Goal: Ask a question: Seek information or help from site administrators or community

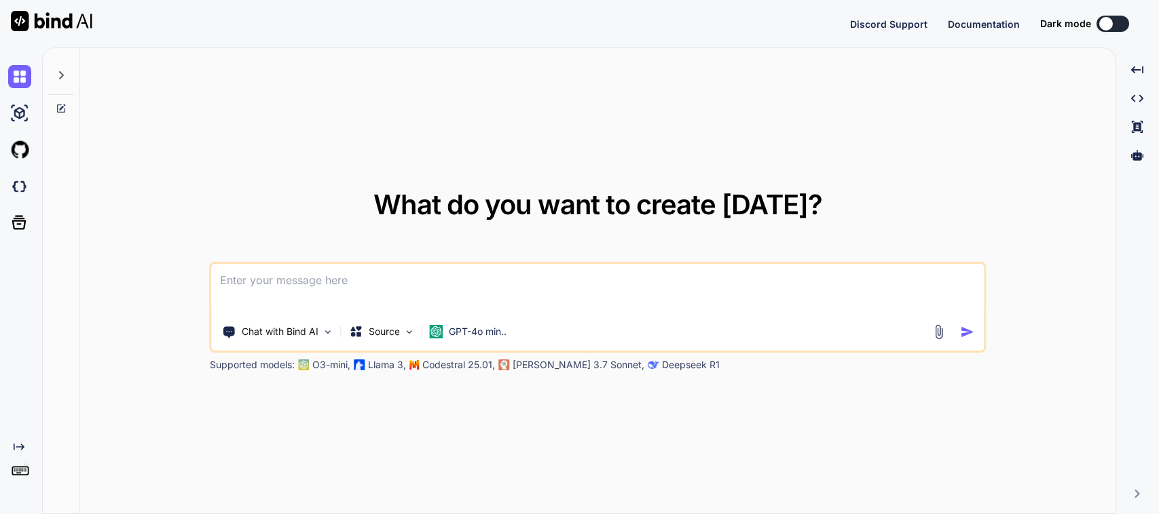
click at [321, 282] on textarea at bounding box center [598, 289] width 772 height 50
type textarea "P"
type textarea "x"
type textarea "Pl"
type textarea "x"
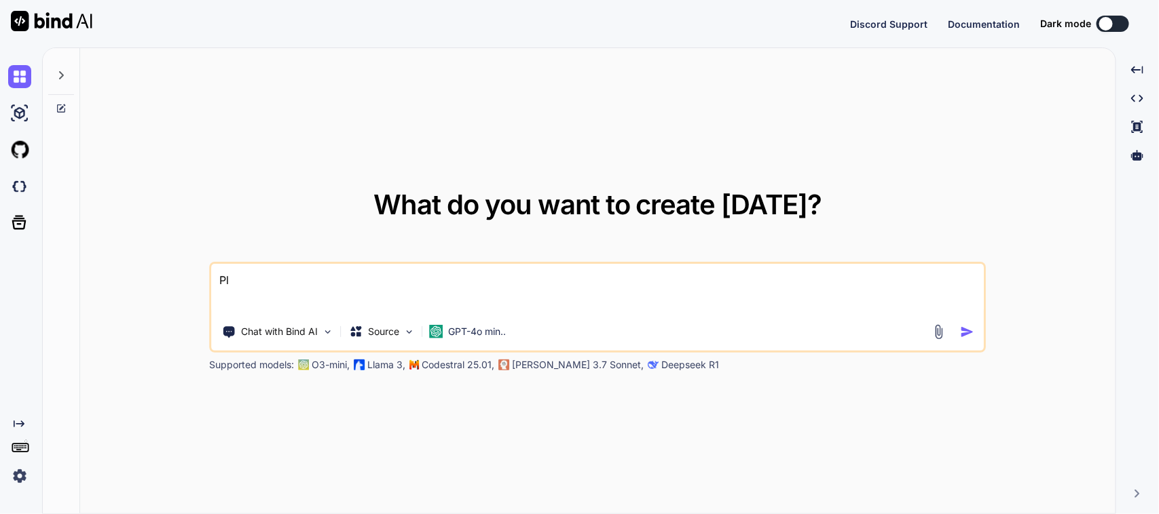
type textarea "Ple"
type textarea "x"
type textarea "Plea"
type textarea "x"
type textarea "Pleas"
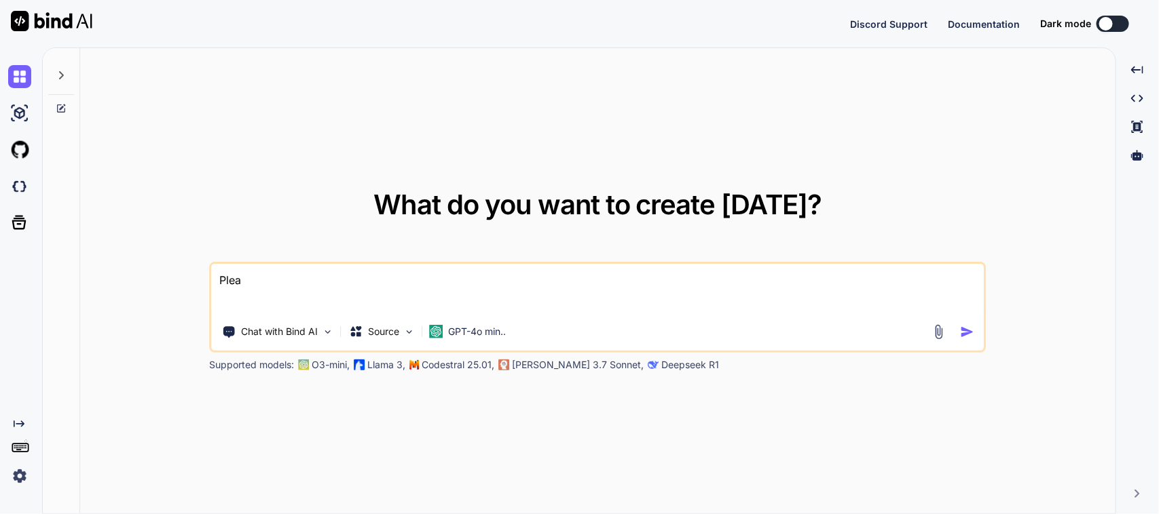
type textarea "x"
type textarea "Please"
type textarea "x"
type textarea "Please"
type textarea "x"
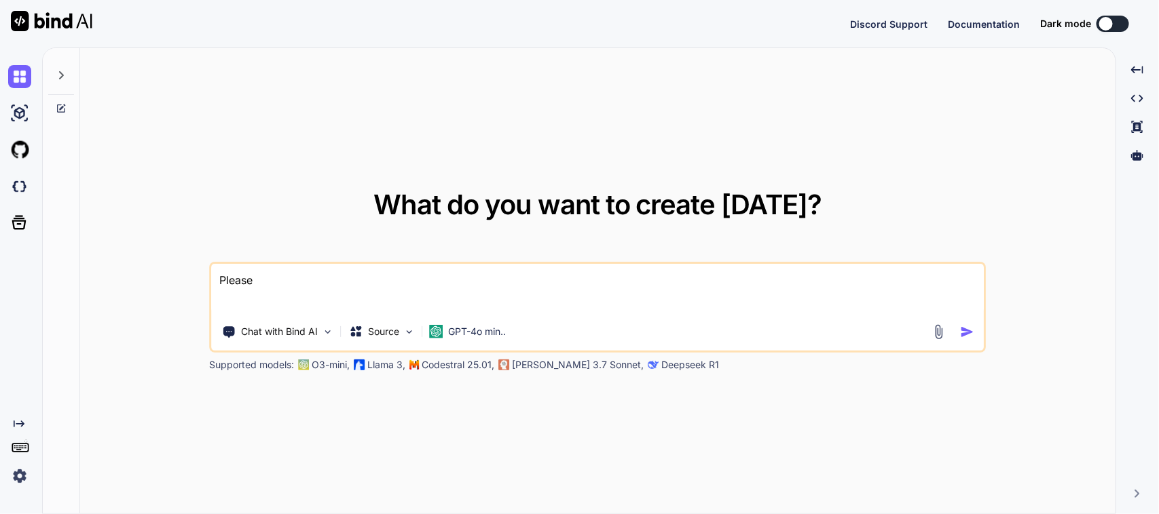
type textarea "Please c"
type textarea "x"
type textarea "Please cr"
type textarea "x"
type textarea "Please cre"
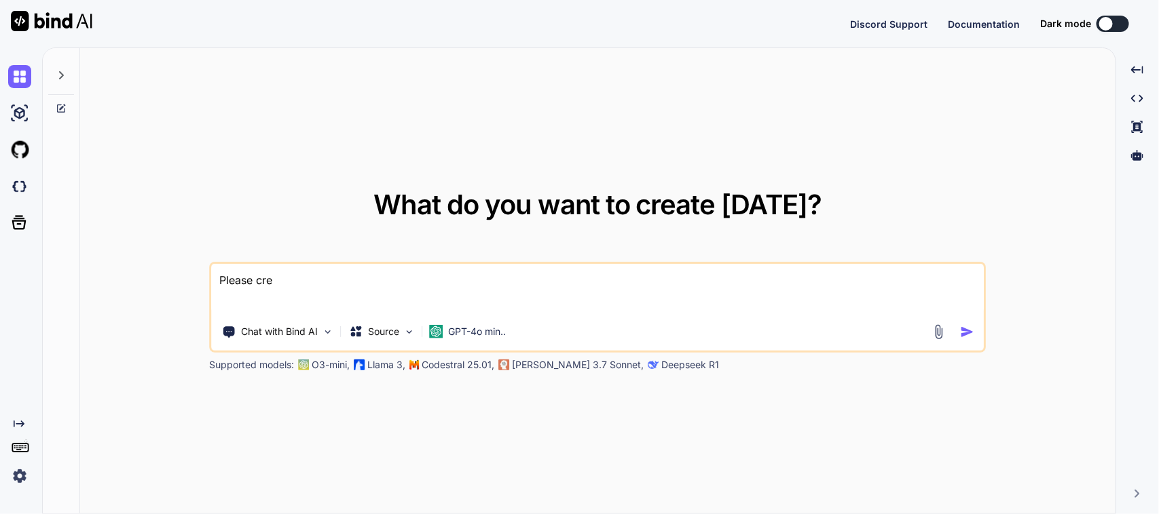
type textarea "x"
type textarea "Please crea"
type textarea "x"
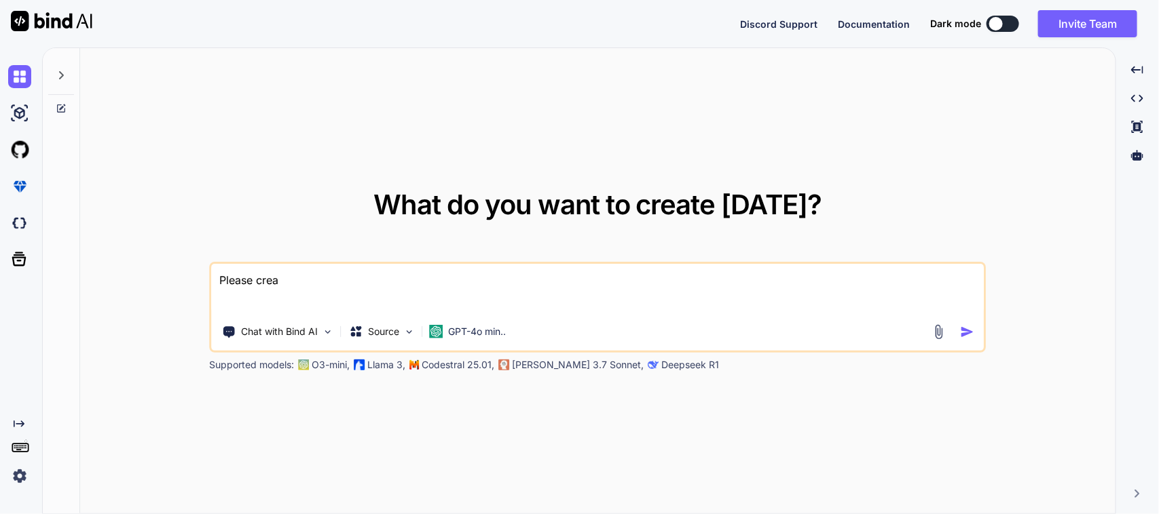
type textarea "Please creat"
type textarea "x"
type textarea "Please create"
type textarea "x"
type textarea "Please create"
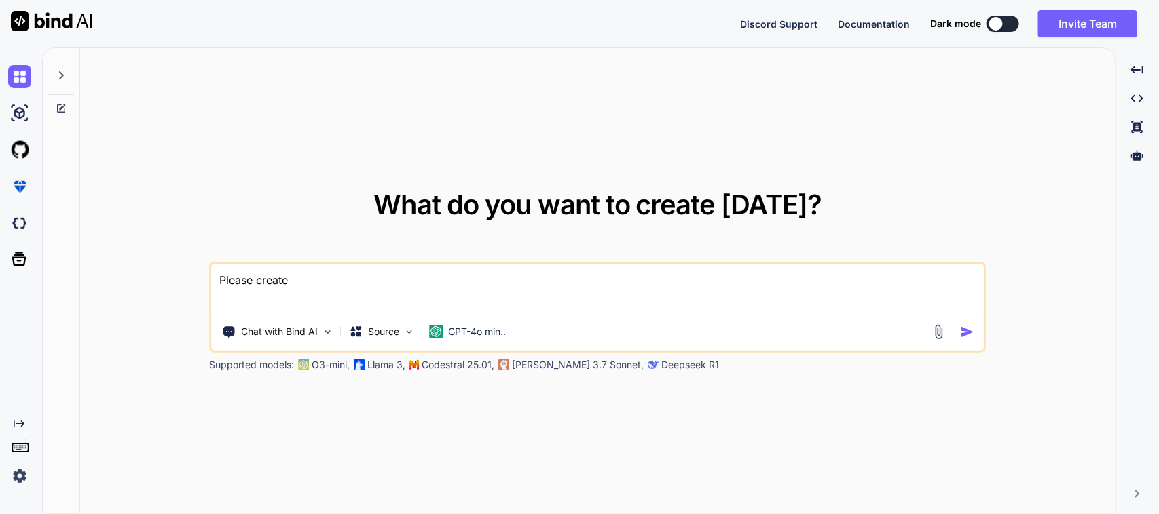
type textarea "x"
type textarea "Please create t"
type textarea "x"
type textarea "Please create th"
type textarea "x"
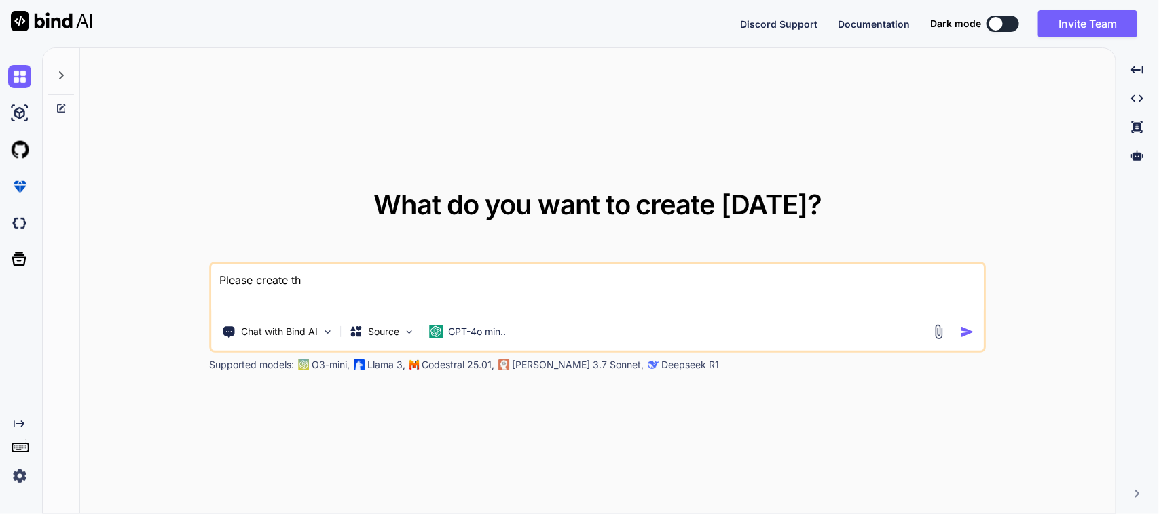
type textarea "Please create the"
type textarea "x"
type textarea "Please create the"
type textarea "x"
type textarea "Please create the m"
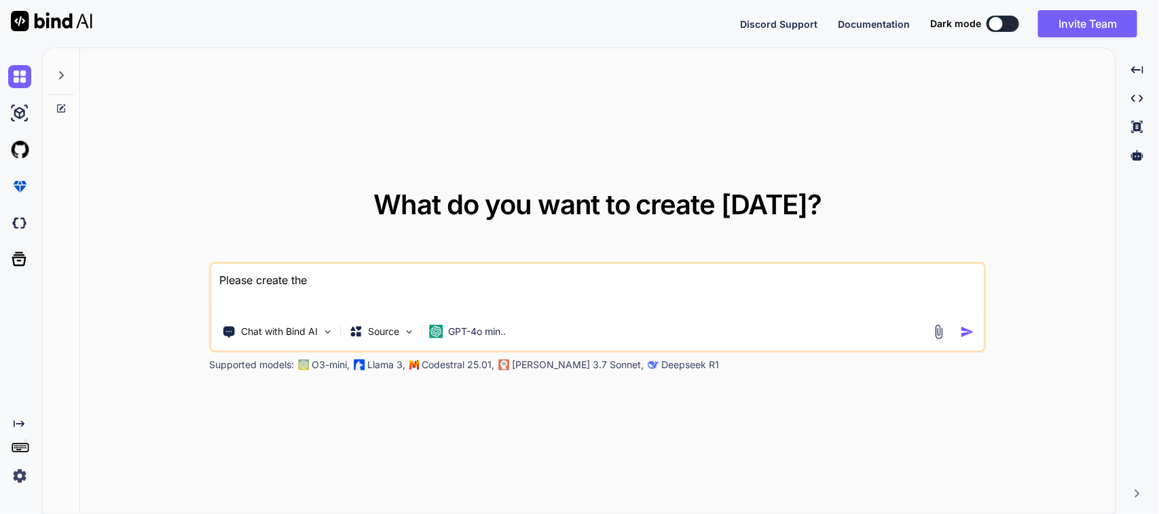
type textarea "x"
type textarea "Please create the"
type textarea "x"
type textarea "Please create the"
type textarea "x"
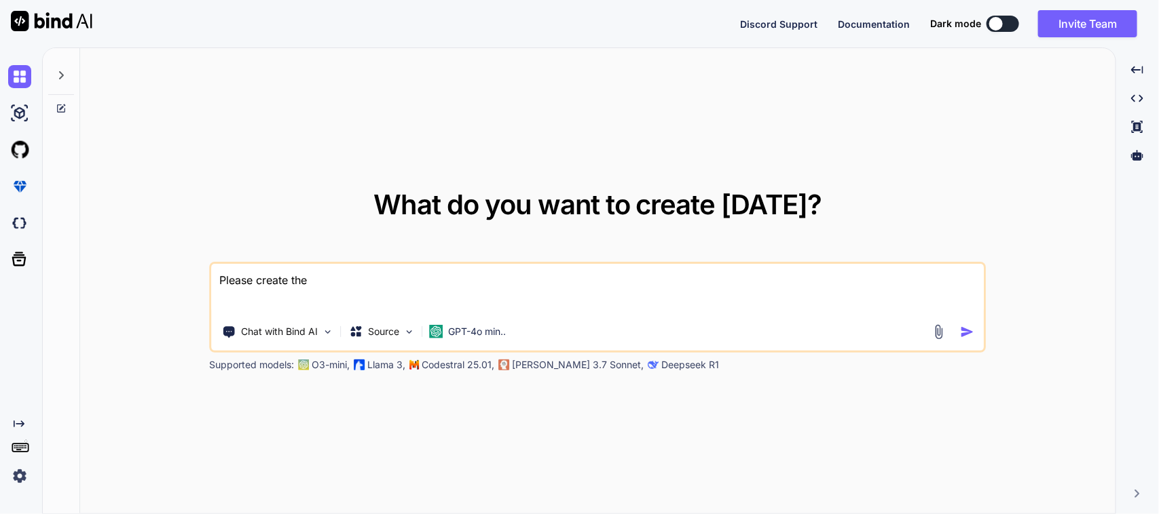
type textarea "Please create th"
type textarea "x"
type textarea "Please create t"
type textarea "x"
type textarea "Please create"
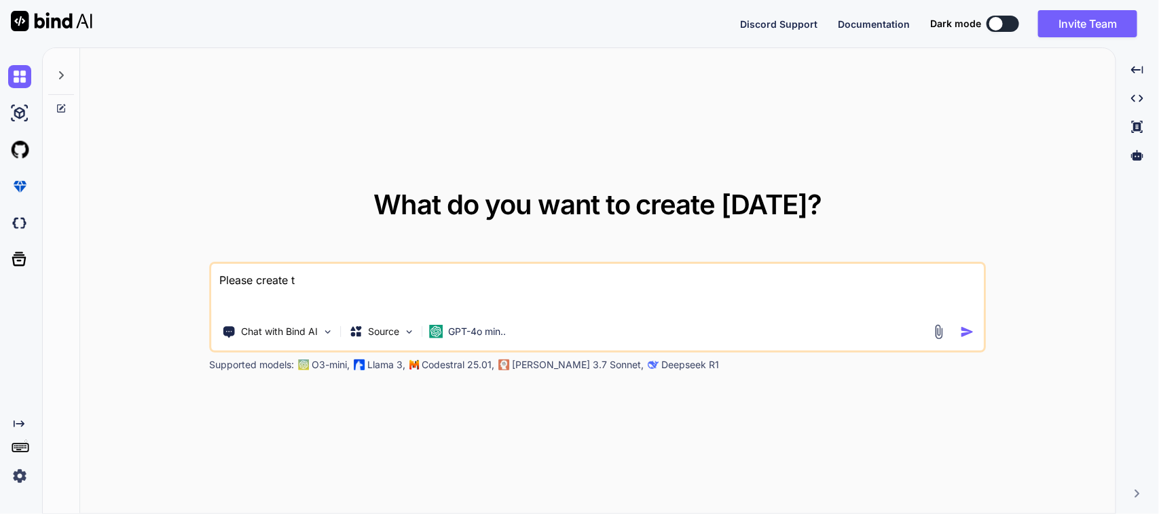
type textarea "x"
type textarea "Please create"
type textarea "x"
type textarea "Please creat"
type textarea "x"
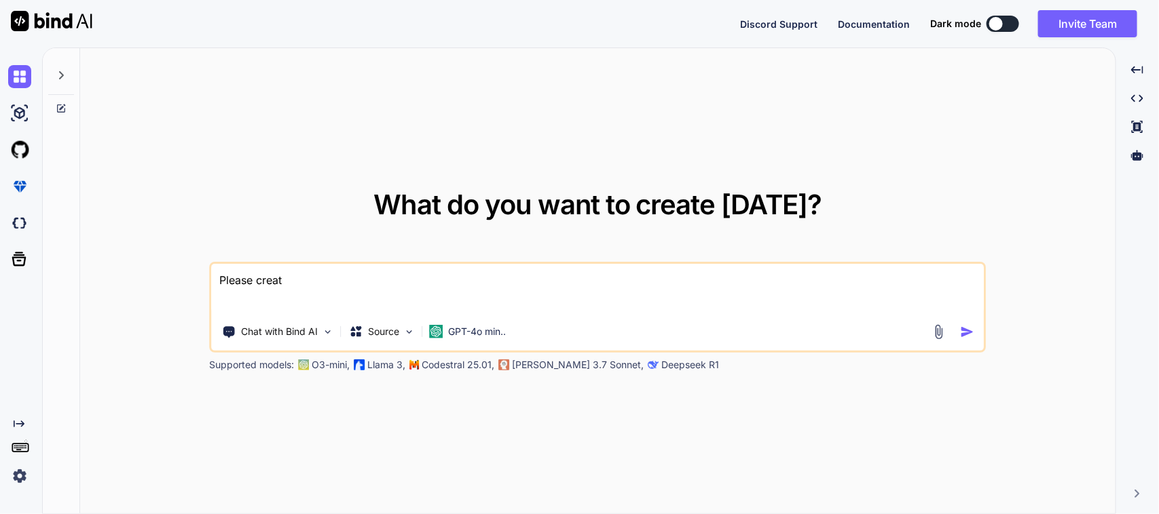
type textarea "Please crea"
type textarea "x"
type textarea "Please cre"
type textarea "x"
type textarea "Please cr"
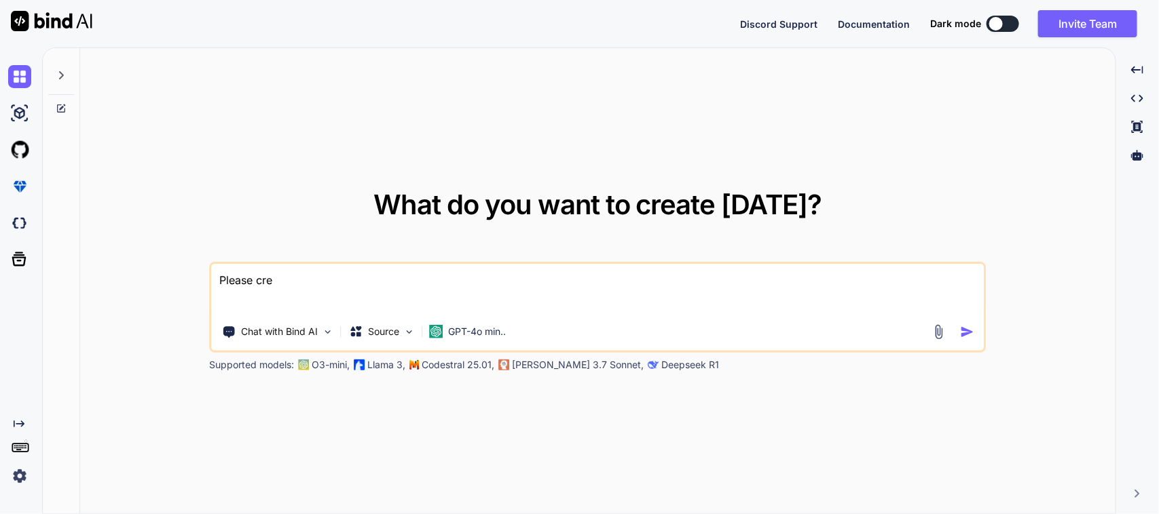
type textarea "x"
type textarea "Please c"
type textarea "x"
type textarea "Please"
type textarea "x"
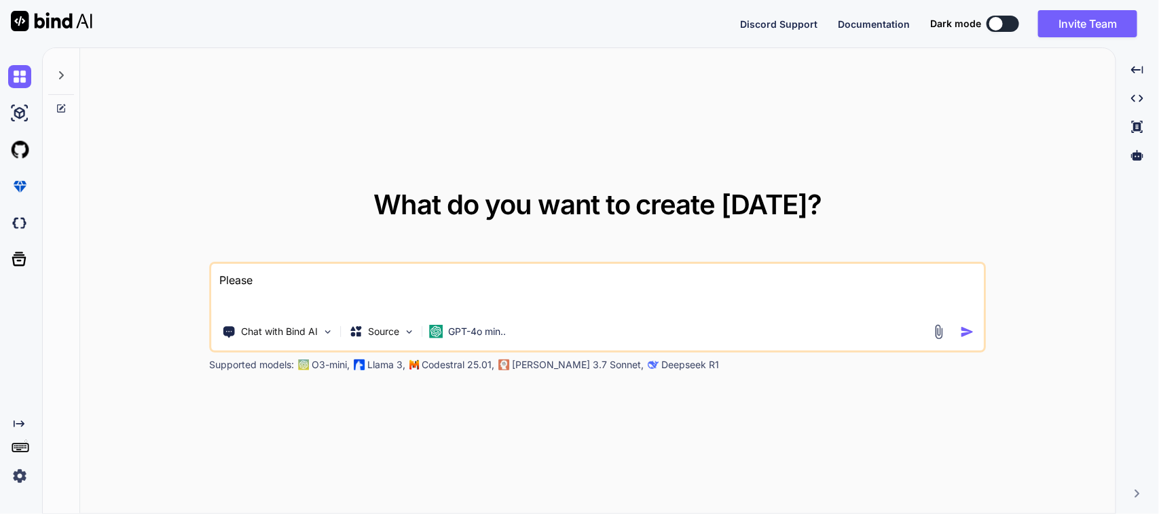
type textarea "Please"
type textarea "x"
type textarea "Pleas"
type textarea "x"
type textarea "Plea"
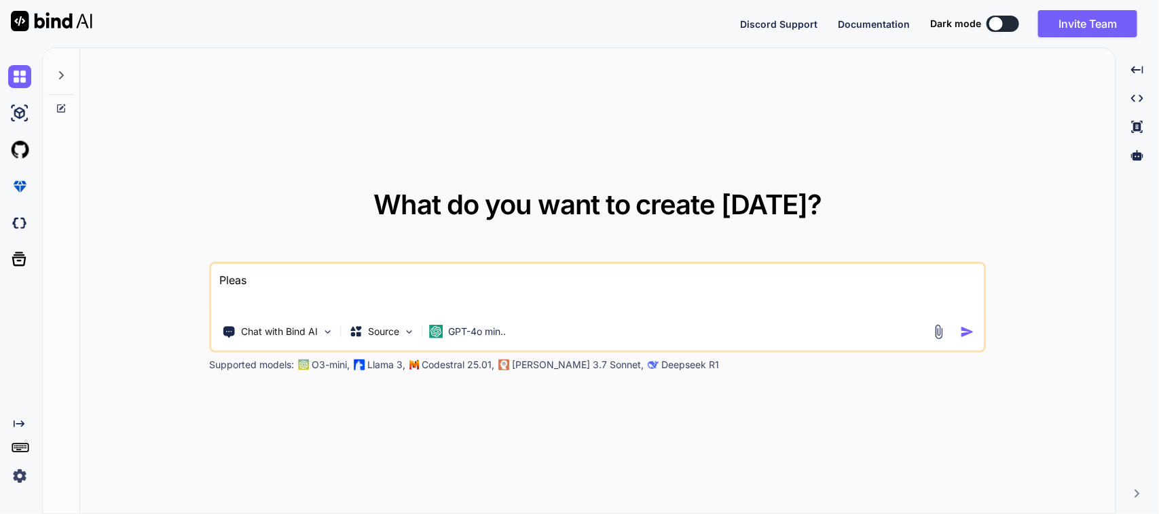
type textarea "x"
type textarea "Ple"
type textarea "x"
type textarea "Pl"
type textarea "x"
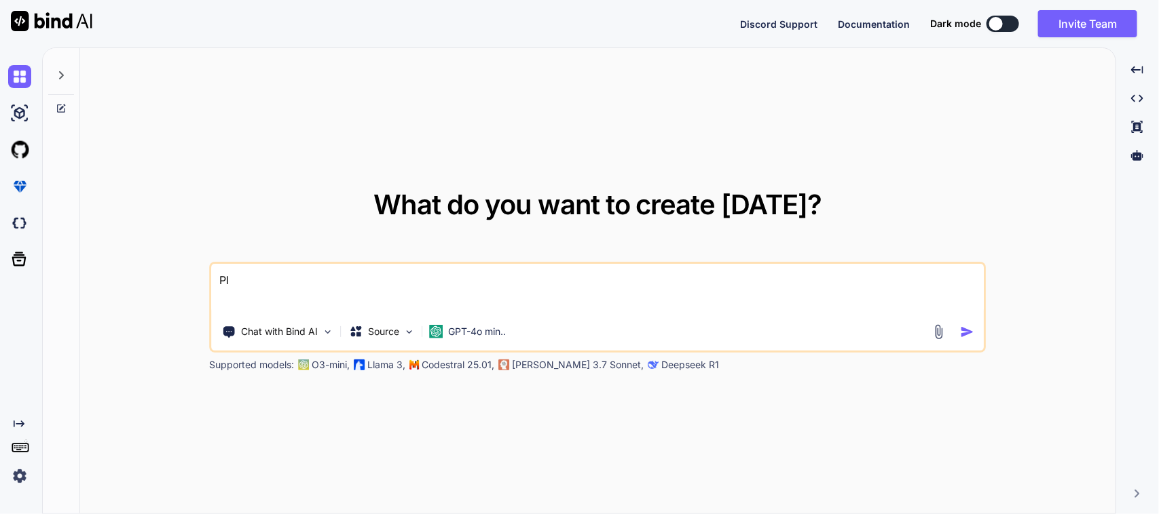
type textarea "P"
type textarea "x"
type textarea "p"
type textarea "x"
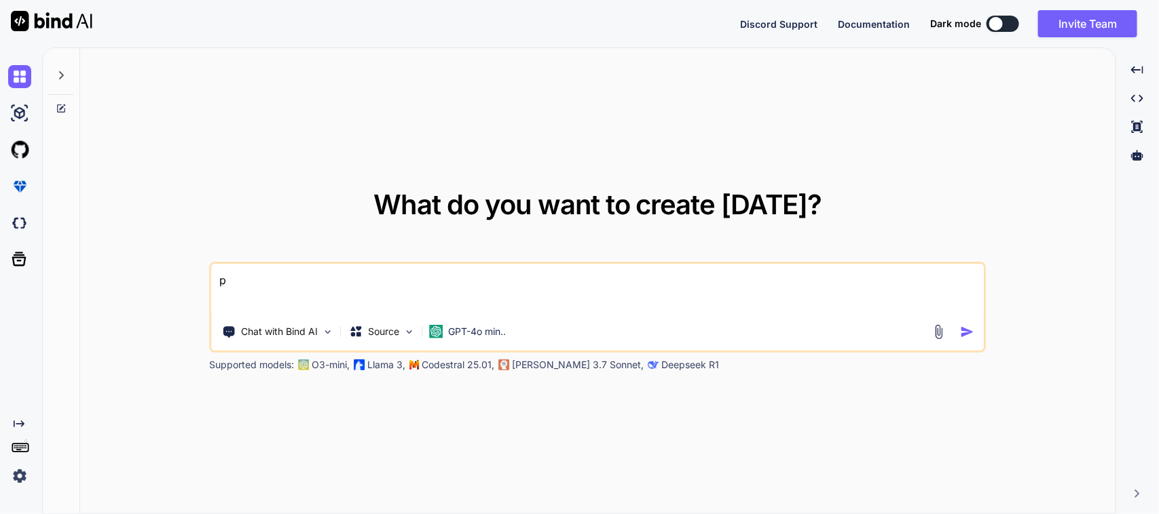
type textarea "pl"
type textarea "x"
type textarea "ple"
type textarea "x"
type textarea "plea"
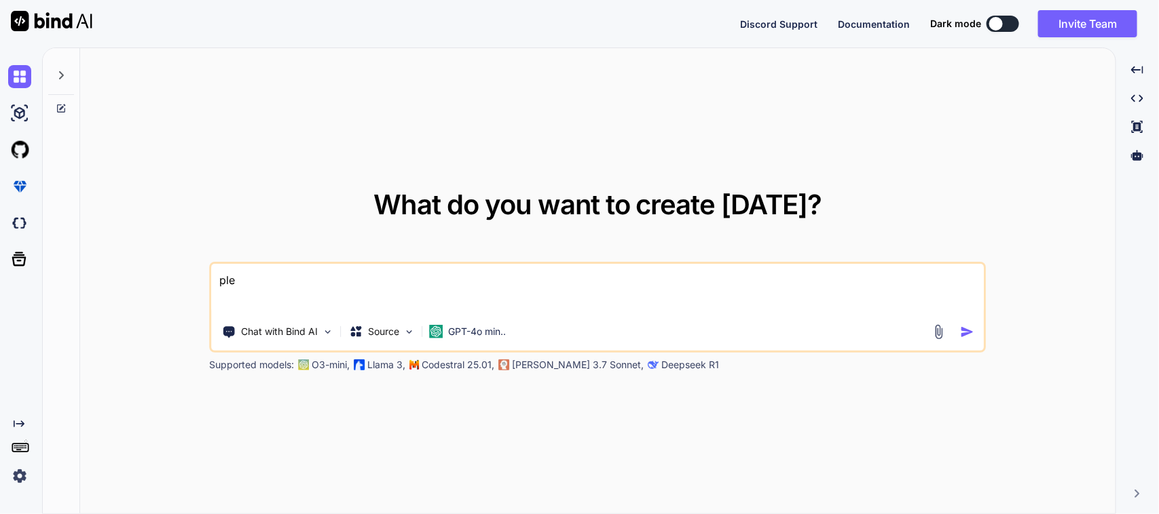
type textarea "x"
type textarea "pleas"
type textarea "x"
type textarea "please"
type textarea "x"
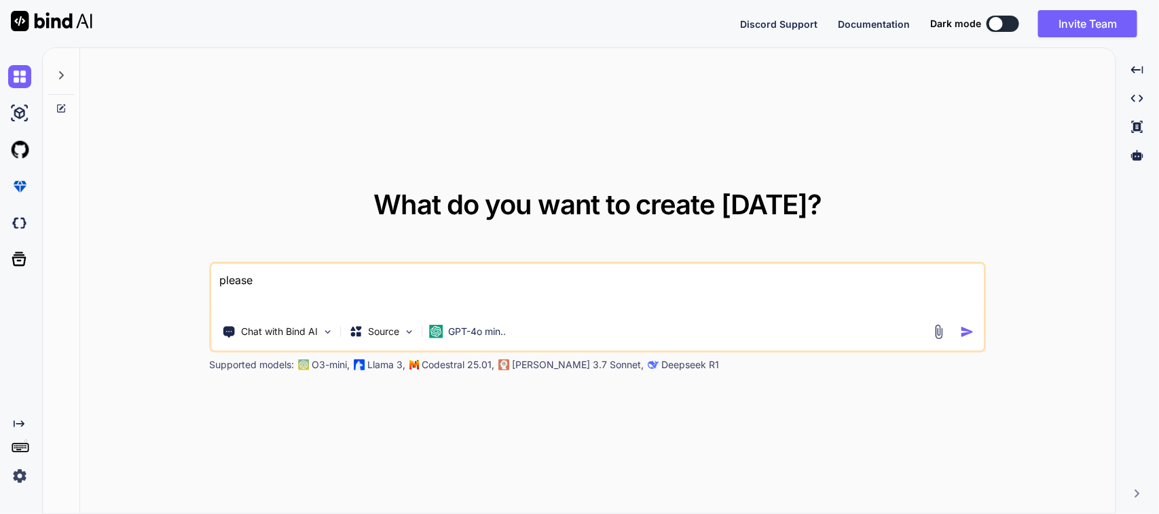
type textarea "please"
type textarea "x"
type textarea "please c"
type textarea "x"
type textarea "please co"
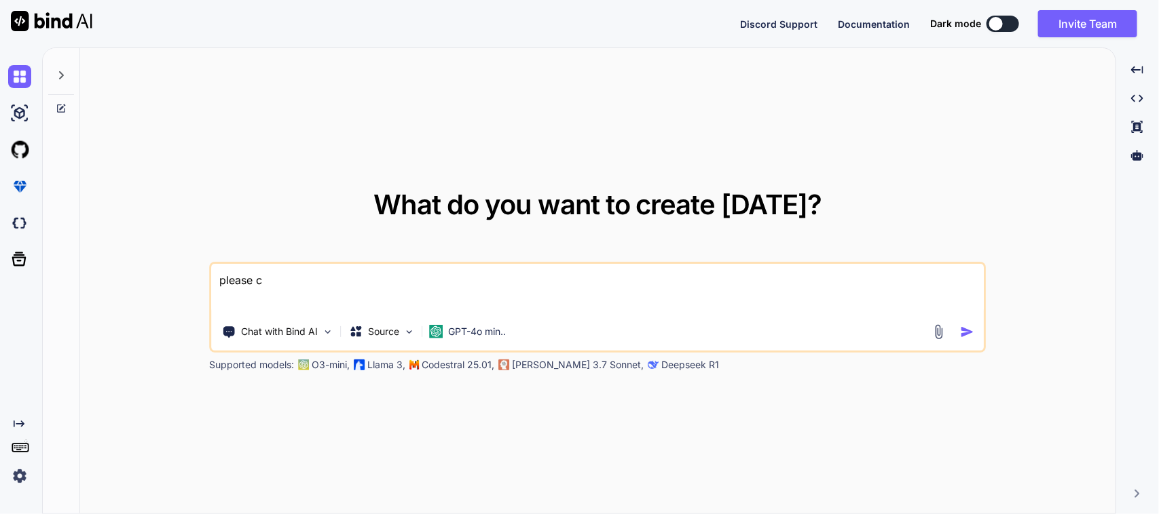
type textarea "x"
type textarea "please con"
type textarea "x"
type textarea "please conv"
type textarea "x"
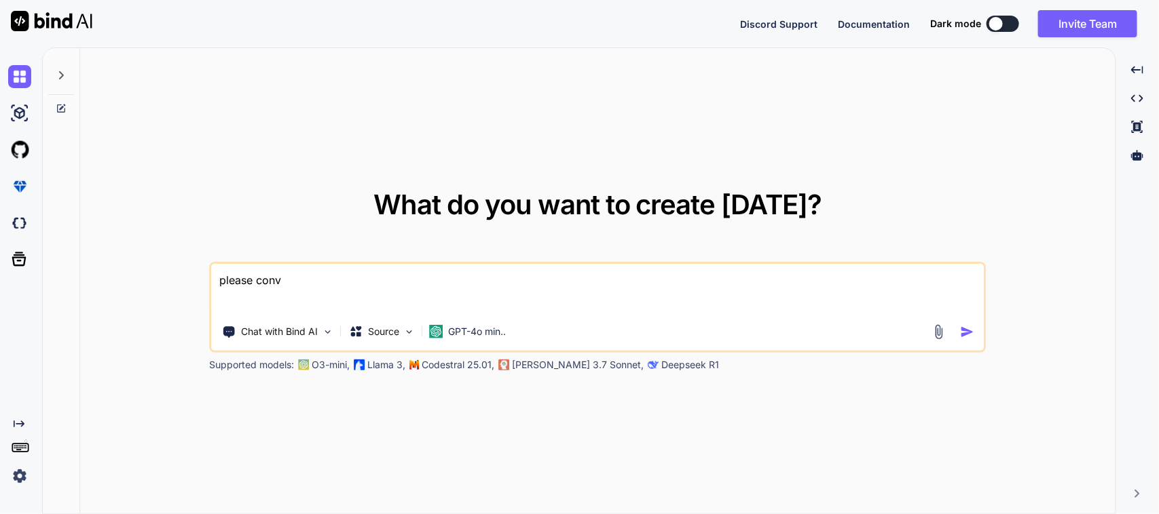
type textarea "please conve"
type textarea "x"
type textarea "please conver"
type textarea "x"
type textarea "please convert"
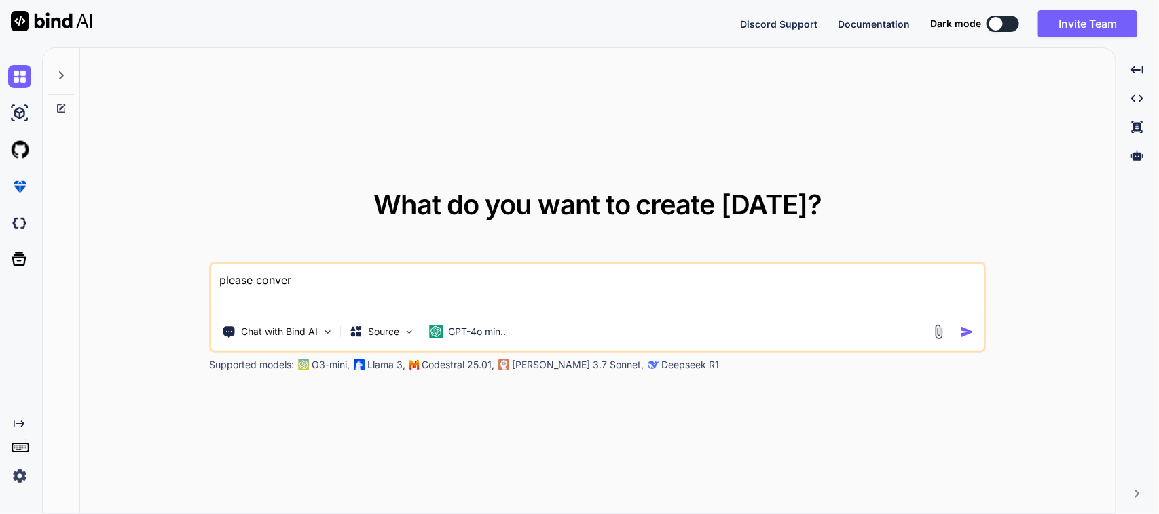
type textarea "x"
type textarea "please convert"
type textarea "x"
type textarea "please convert J"
type textarea "x"
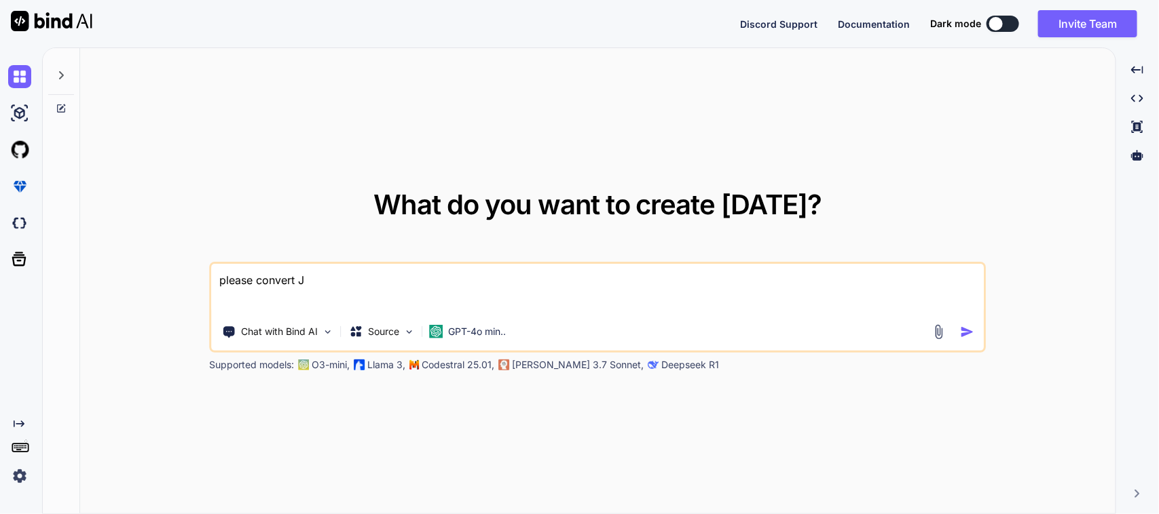
type textarea "please convert JS"
type textarea "x"
type textarea "please convert JSO"
type textarea "x"
type textarea "please convert JSON"
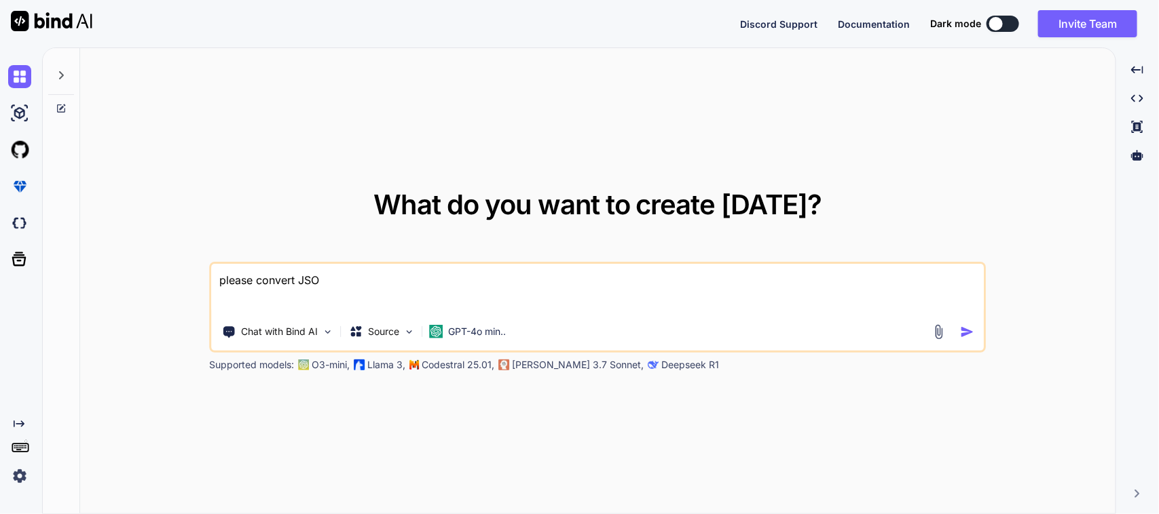
type textarea "x"
type textarea "please convert JSON"
type textarea "x"
type textarea "please convert JSON t"
type textarea "x"
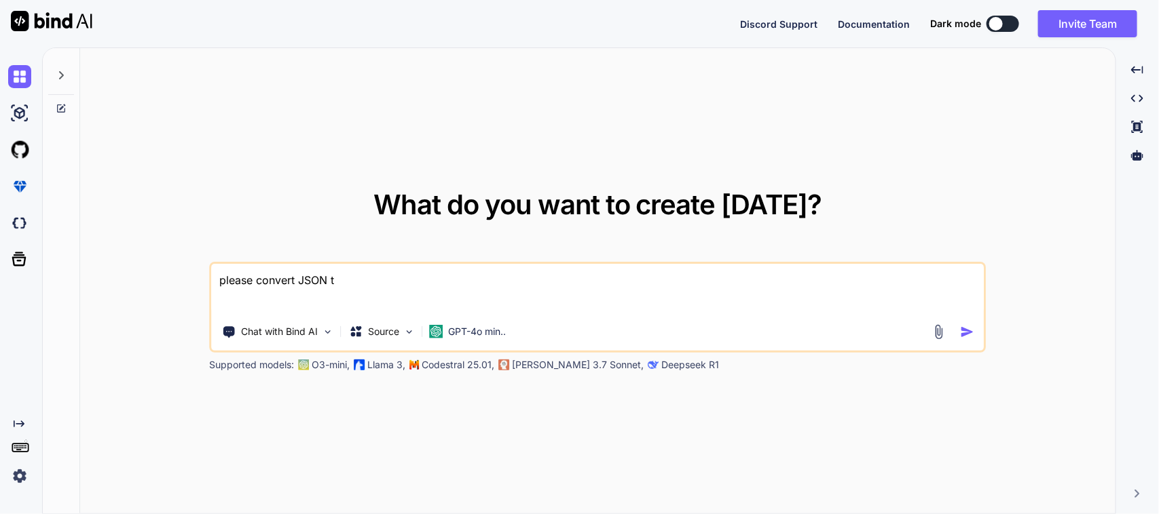
type textarea "please convert JSON to"
type textarea "x"
type textarea "please convert JSON to"
type textarea "x"
type textarea "please convert JSON to d"
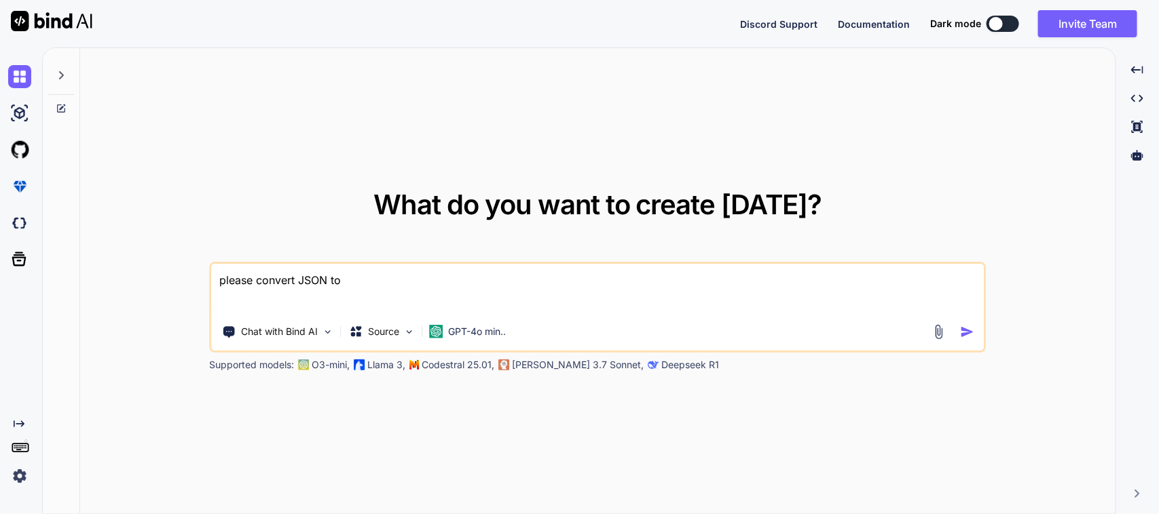
type textarea "x"
type textarea "please convert JSON to da"
type textarea "x"
type textarea "please convert JSON to dar"
type textarea "x"
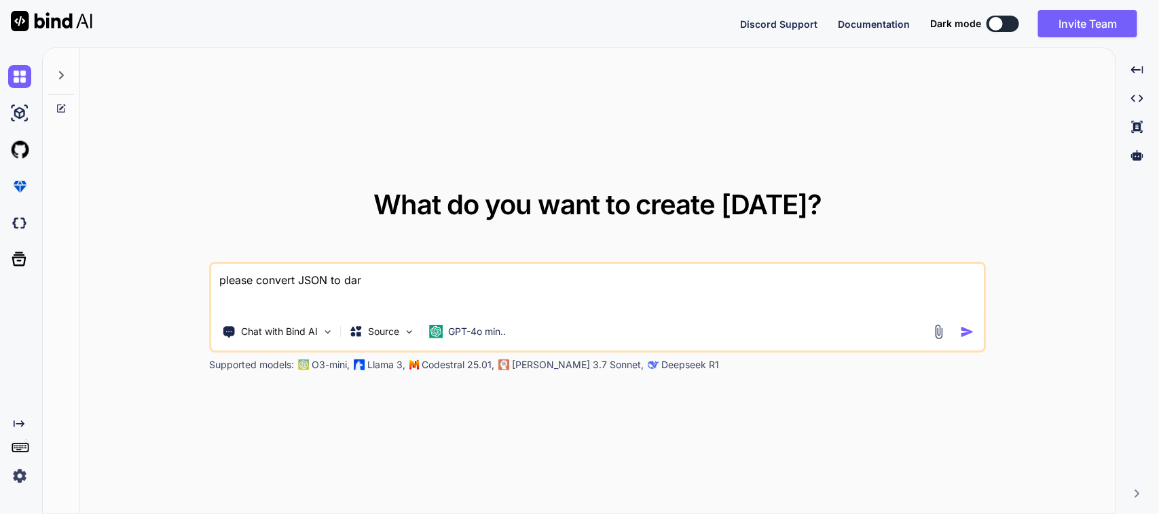
type textarea "please convert JSON to dart"
type textarea "x"
type textarea "please convert JSON to dart"
type textarea "x"
type textarea "please convert JSON to dart f"
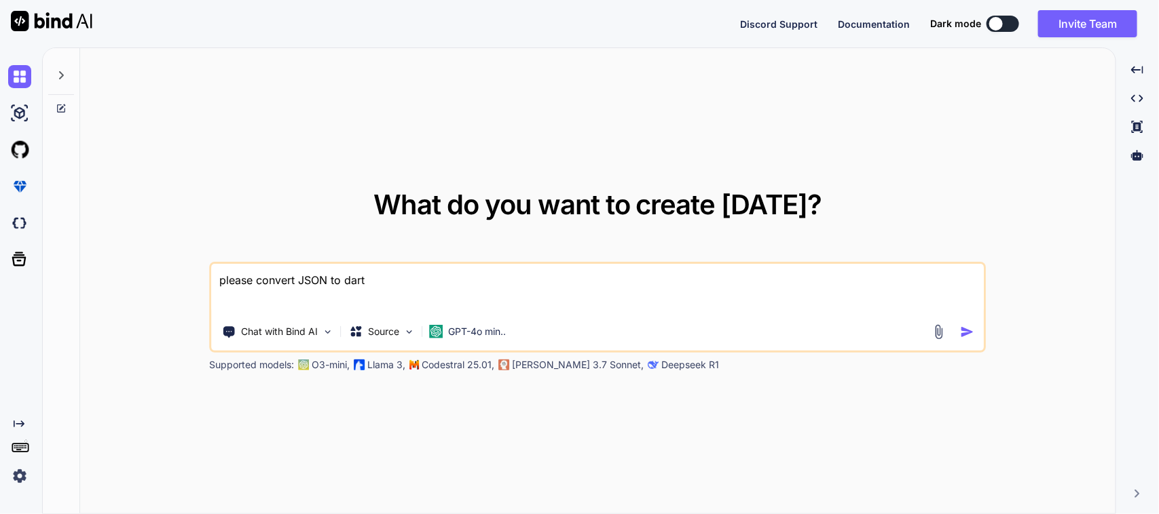
type textarea "x"
type textarea "please convert JSON to dart fi"
type textarea "x"
type textarea "please convert JSON to dart fil"
type textarea "x"
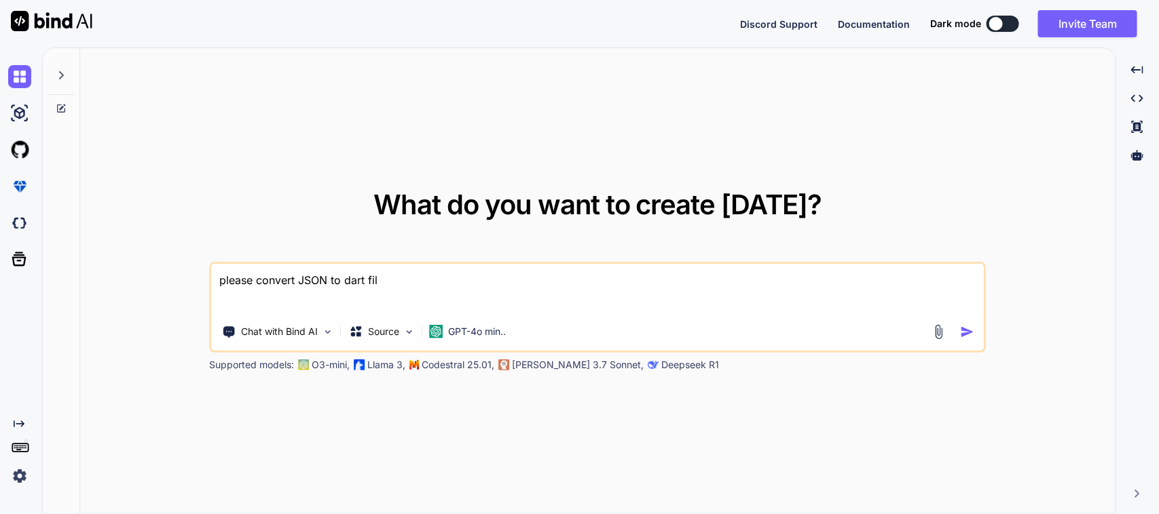
type textarea "please convert JSON to dart file"
type textarea "x"
type textarea "please convert JSON to dart file"
type textarea "x"
type textarea "please convert JSON to dart file ="
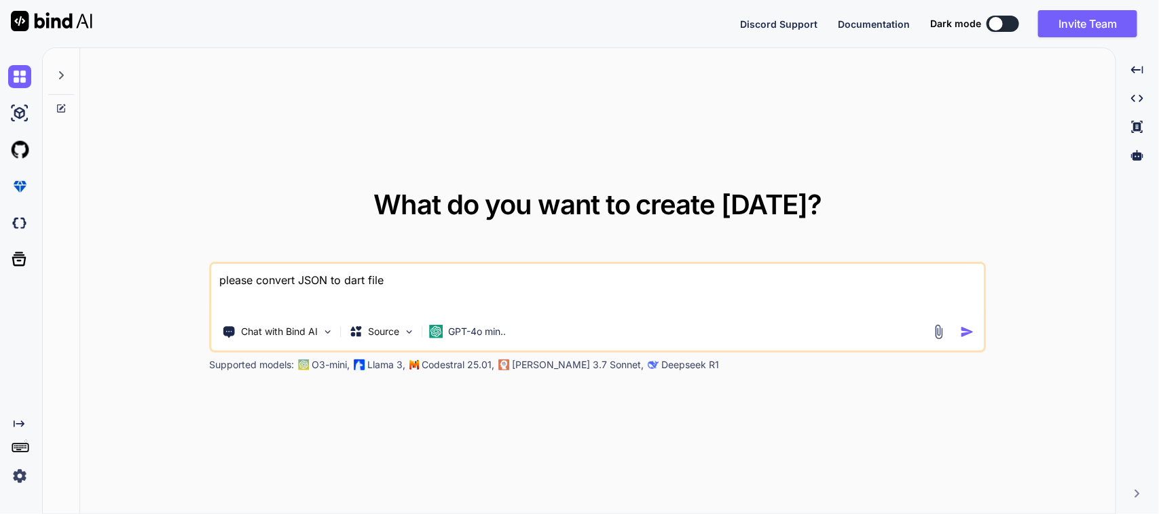
type textarea "x"
type textarea "please convert JSON to dart file =>"
type textarea "x"
type textarea "please convert JSON to dart file =>"
type textarea "x"
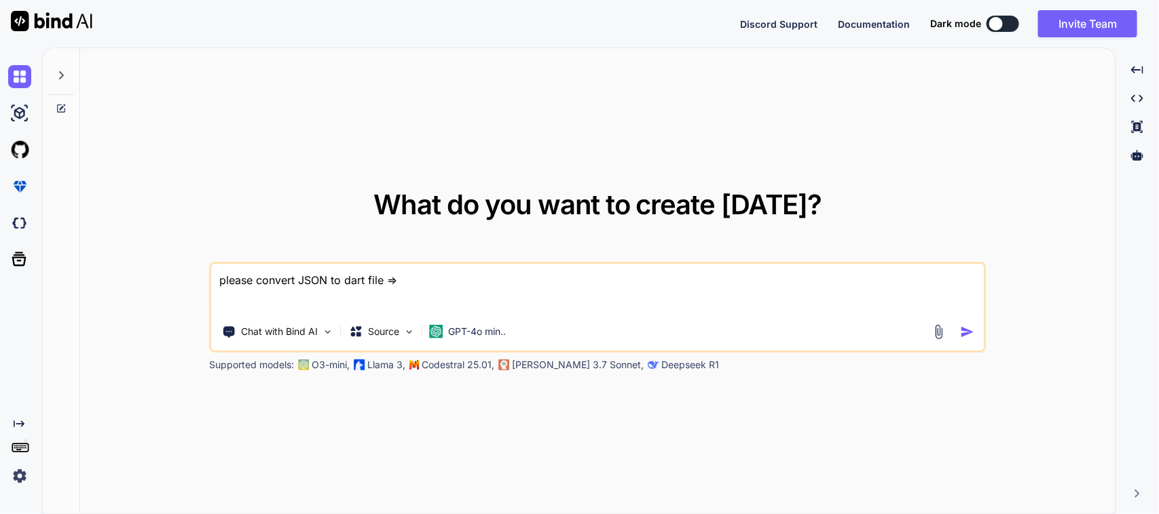
paste textarea "{ "count": 20, "next": "[URL][DOMAIN_NAME]", "previous": null, "results": [ { "…"
type textarea "please convert JSON to dart file => { "count": 20, "next": "[URL][DOMAIN_NAME]"…"
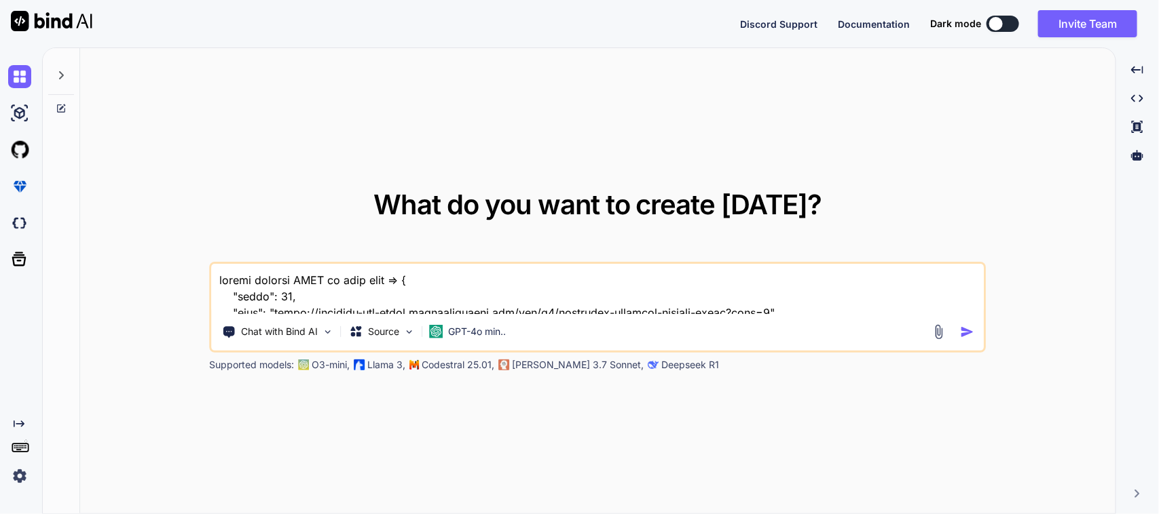
scroll to position [2068, 0]
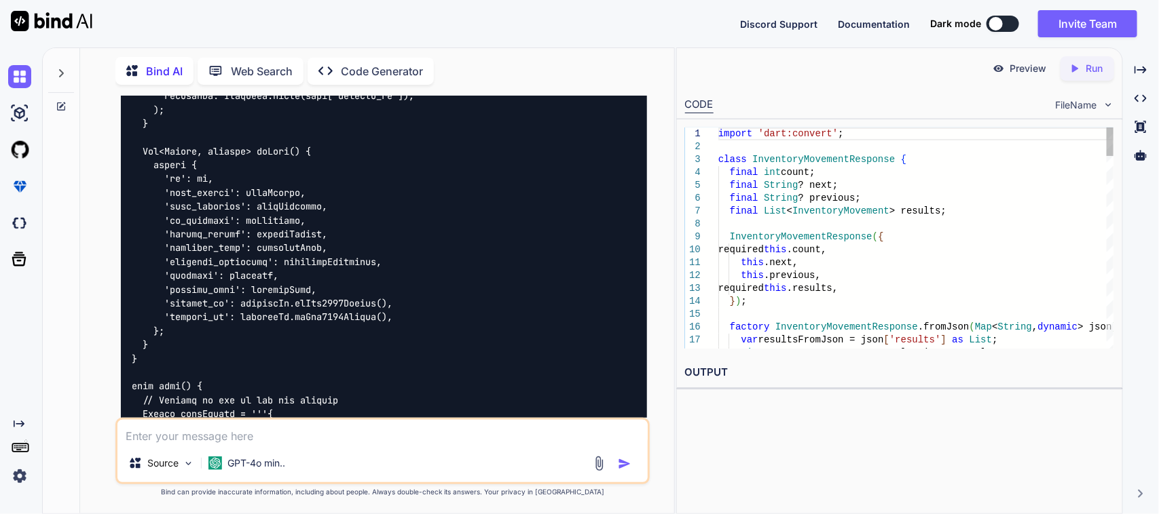
scroll to position [1768, 0]
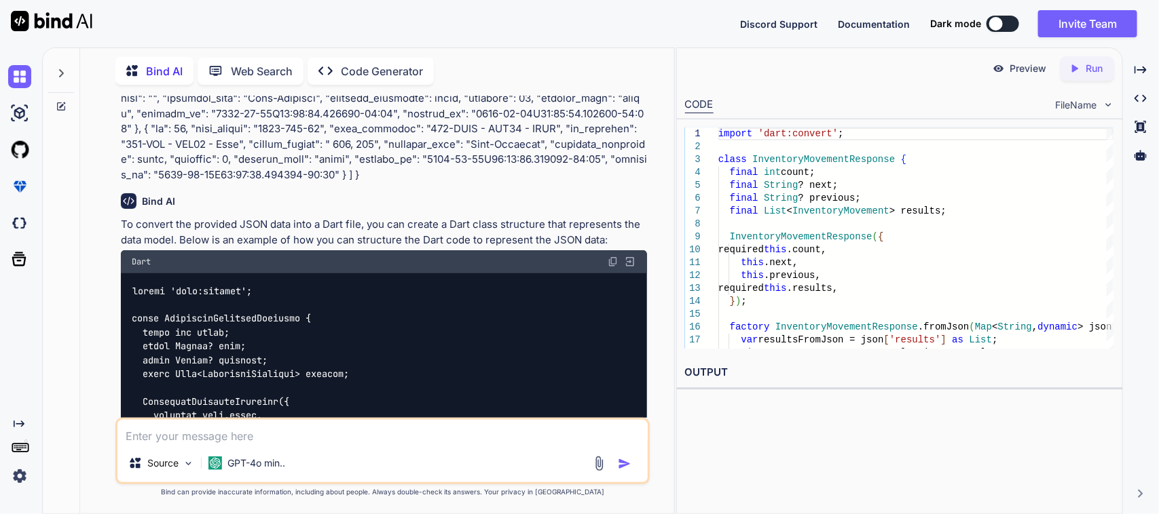
scroll to position [580, 0]
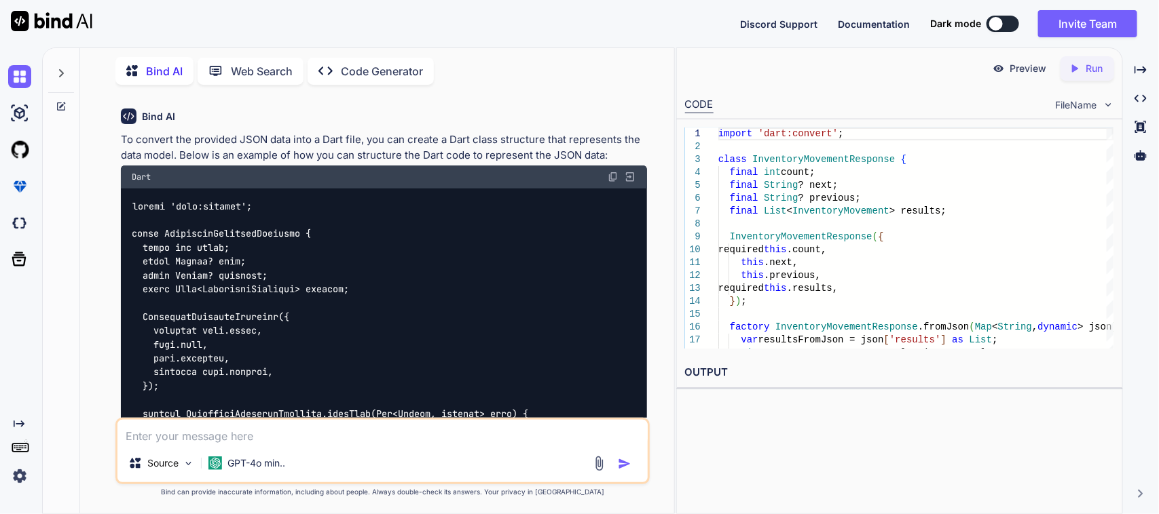
click at [614, 181] on img at bounding box center [612, 177] width 11 height 11
click at [201, 443] on textarea at bounding box center [382, 432] width 531 height 24
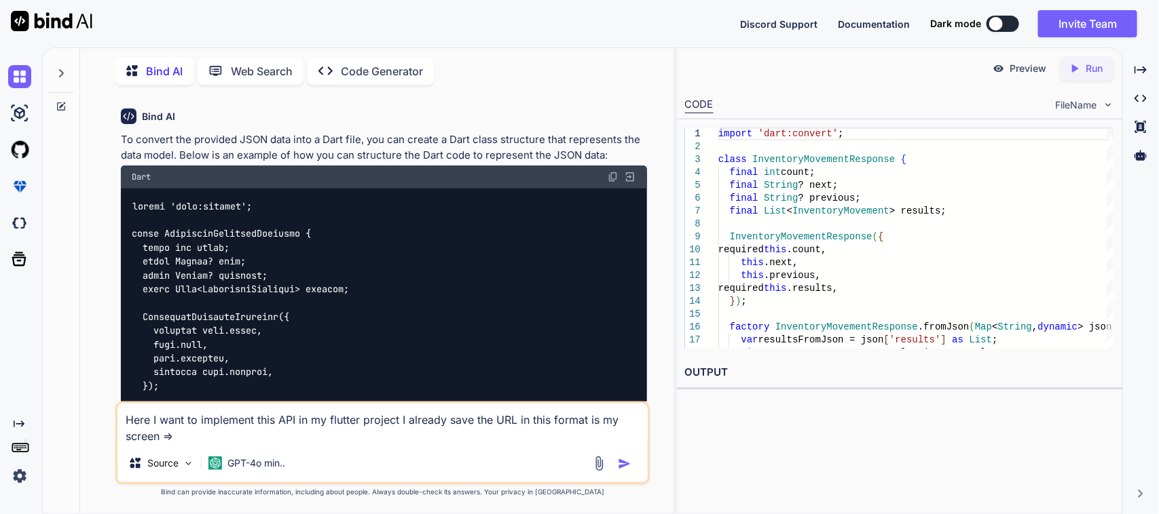
paste textarea "static String getTransactionRequests = '$baseUrl/inventory-movement-request-que…"
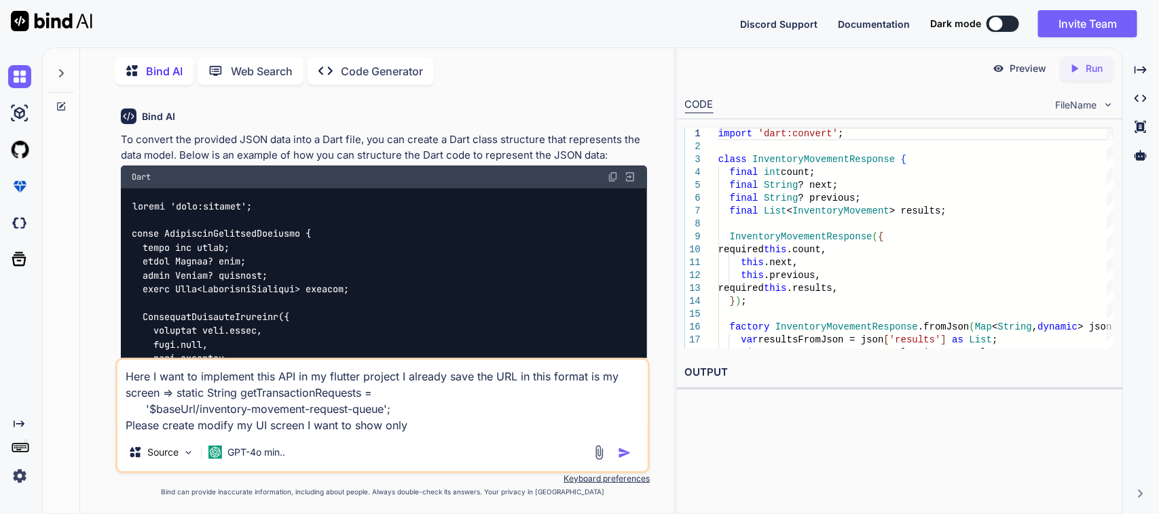
paste textarea ""item_number""
paste textarea ""from_location""
paste textarea ""to_location""
paste textarea ""movement_type""
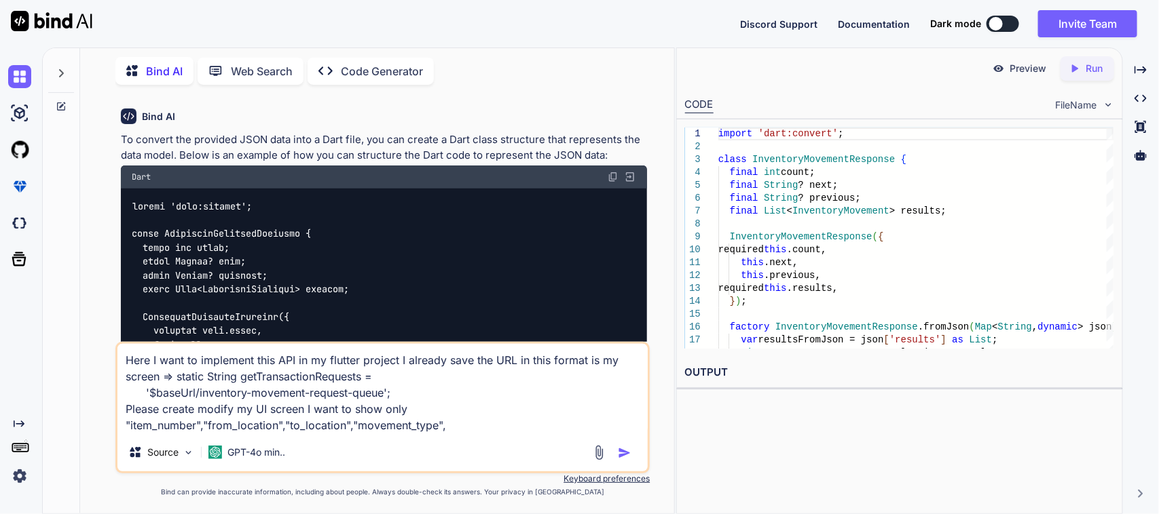
paste textarea ""movement_completed""
paste textarea ""quantity": 10,"
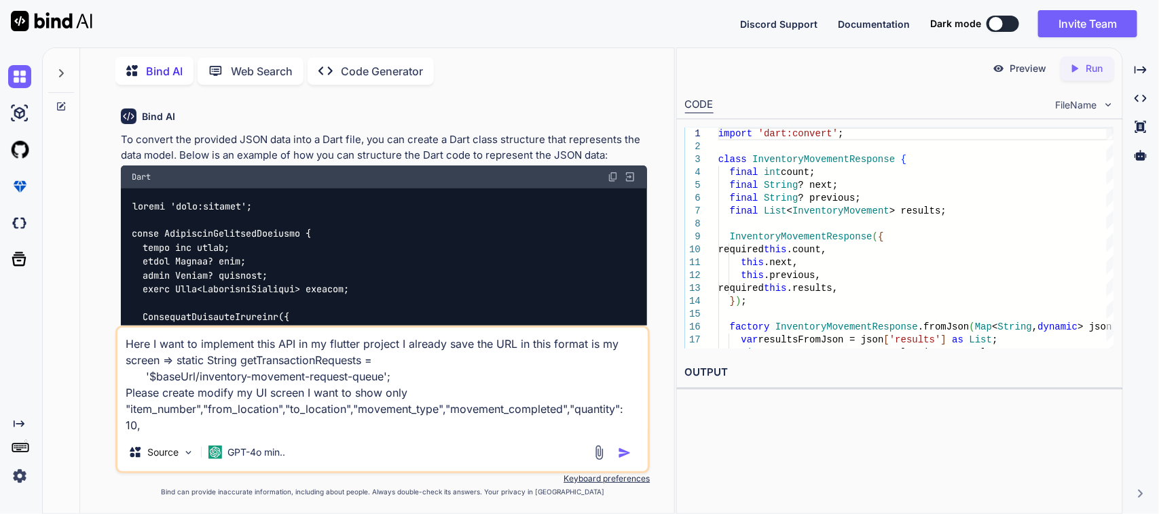
paste textarea ""created_at": "[DATE]T08:05:22.391722-07:00","
paste textarea ""updated_at":"
drag, startPoint x: 398, startPoint y: 426, endPoint x: 200, endPoint y: 429, distance: 198.2
click at [200, 429] on textarea "Here I want to implement this API in my flutter project I already save the URL …" at bounding box center [382, 381] width 531 height 106
drag, startPoint x: 134, startPoint y: 424, endPoint x: 117, endPoint y: 424, distance: 17.6
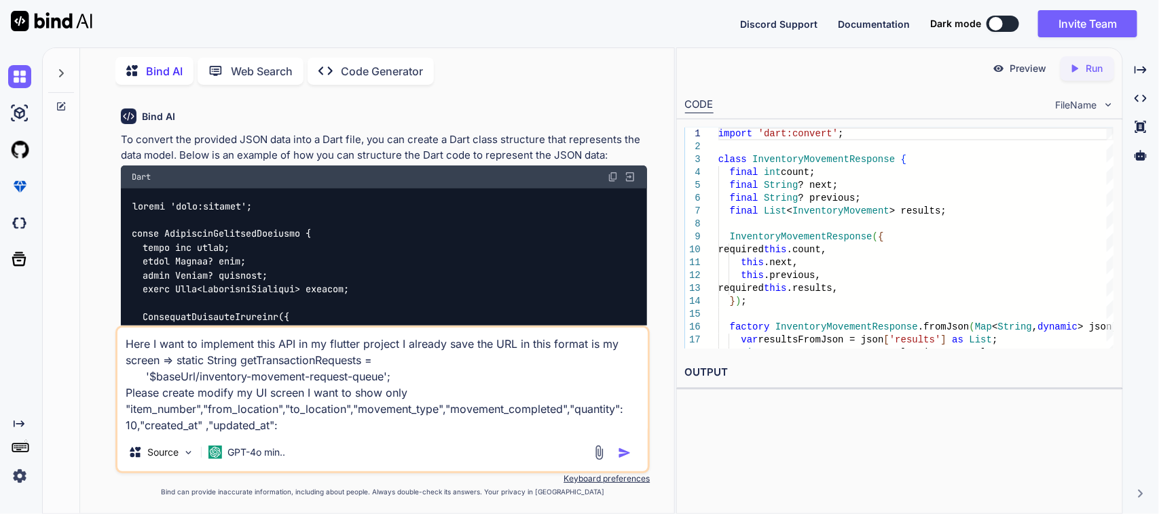
click at [119, 424] on textarea "Here I want to implement this API in my flutter project I already save the URL …" at bounding box center [382, 381] width 531 height 106
drag, startPoint x: 563, startPoint y: 409, endPoint x: 465, endPoint y: 409, distance: 98.4
click at [465, 409] on textarea "Here I want to implement this API in my flutter project I already save the URL …" at bounding box center [382, 381] width 531 height 106
click at [409, 414] on textarea "Here I want to implement this API in my flutter project I already save the URL …" at bounding box center [382, 381] width 531 height 106
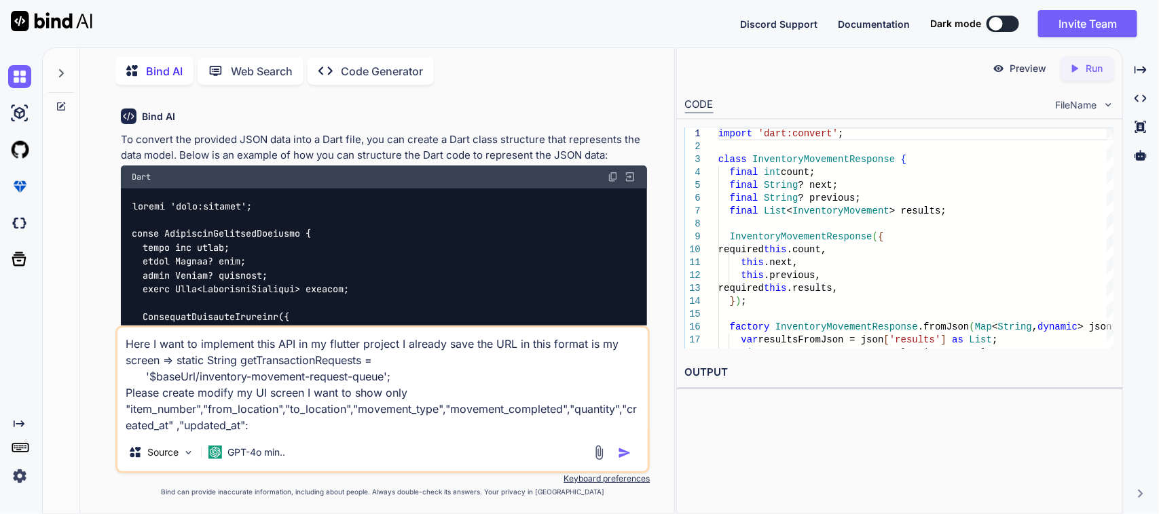
click at [293, 424] on textarea "Here I want to implement this API in my flutter project I already save the URL …" at bounding box center [382, 381] width 531 height 106
click at [1145, 73] on icon "Created with Pixso." at bounding box center [1140, 70] width 12 height 12
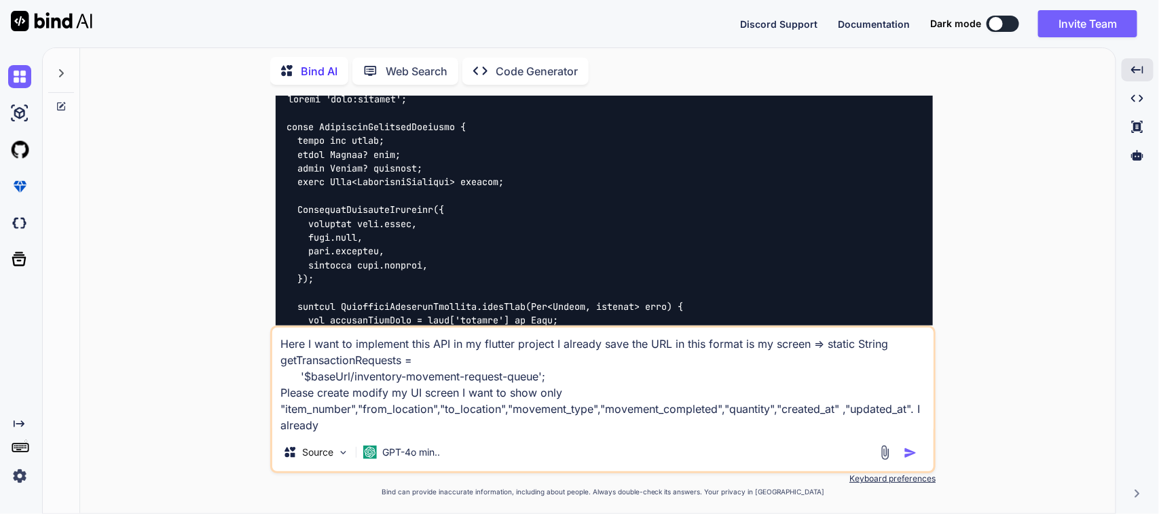
click at [358, 419] on textarea "Here I want to implement this API in my flutter project I already save the URL …" at bounding box center [602, 381] width 661 height 106
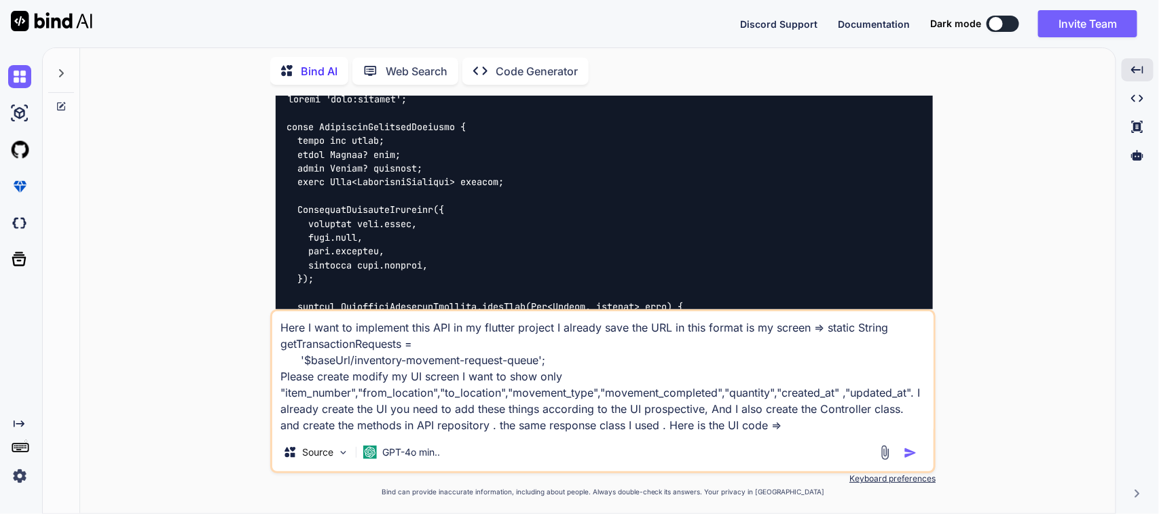
paste textarea "// // /* // // * Created By - Chetu Team // // * Description - This class is ha…"
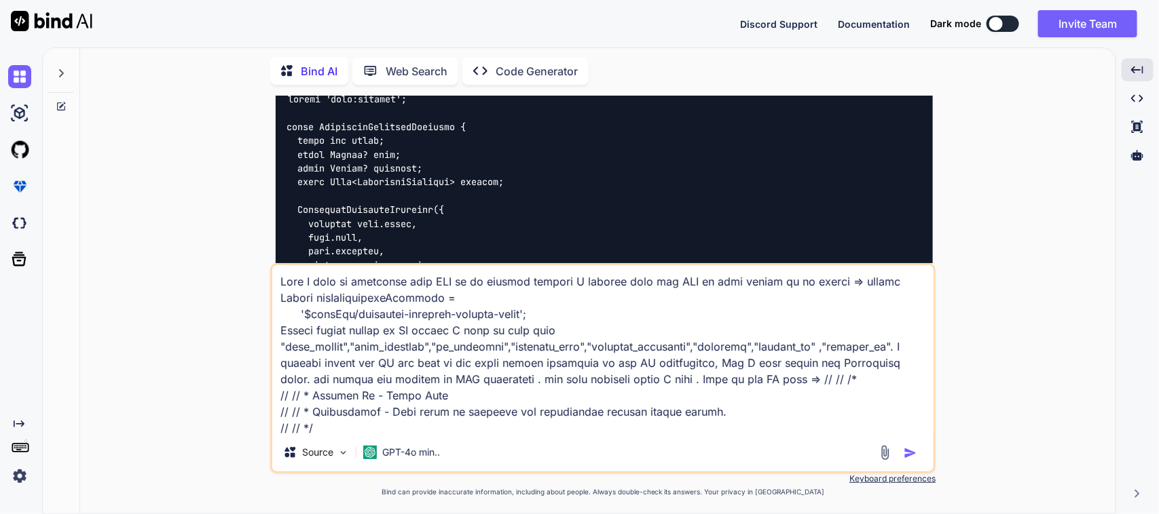
scroll to position [2655, 0]
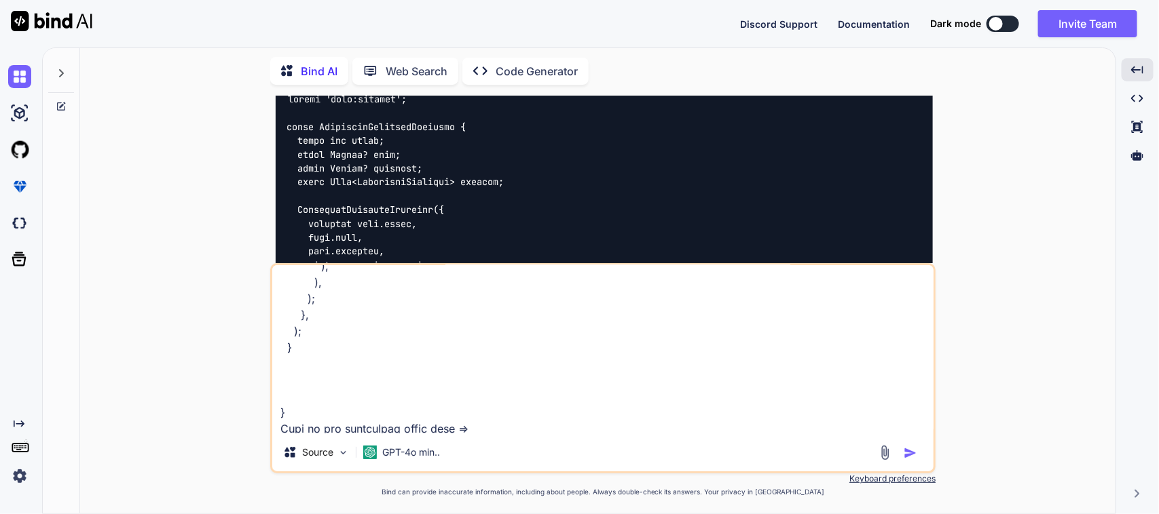
paste textarea "// /* // * Created By - Chetu Team // * Description - Below class is used to wr…"
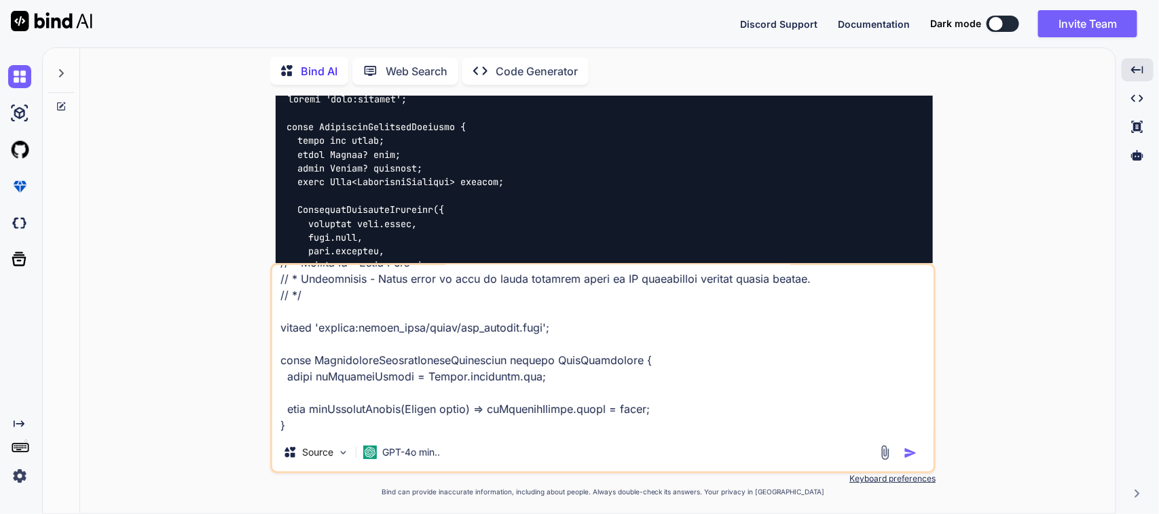
type textarea "Here I want to implement this API in my flutter project I already save the URL …"
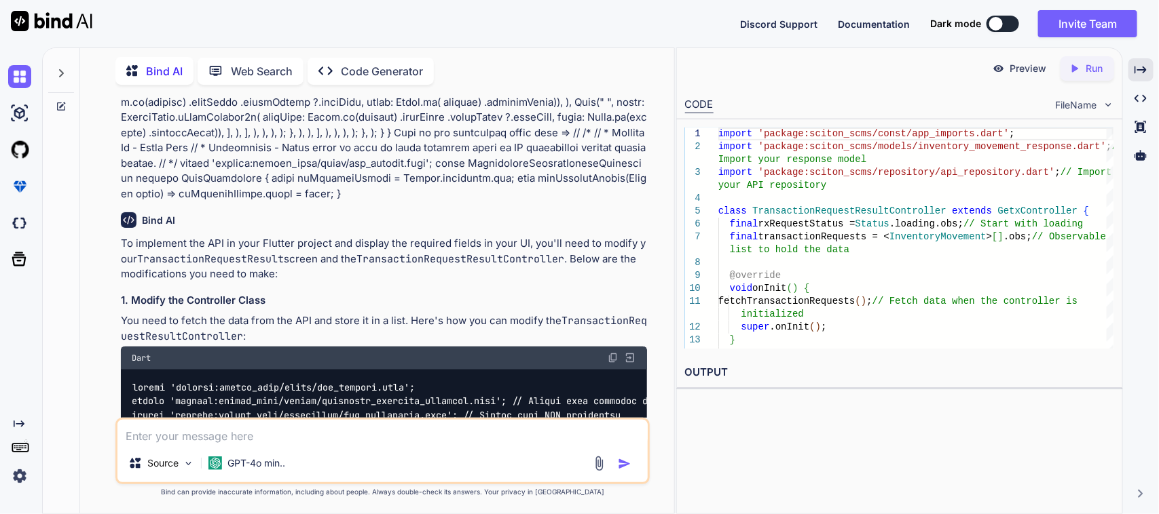
scroll to position [3267, 0]
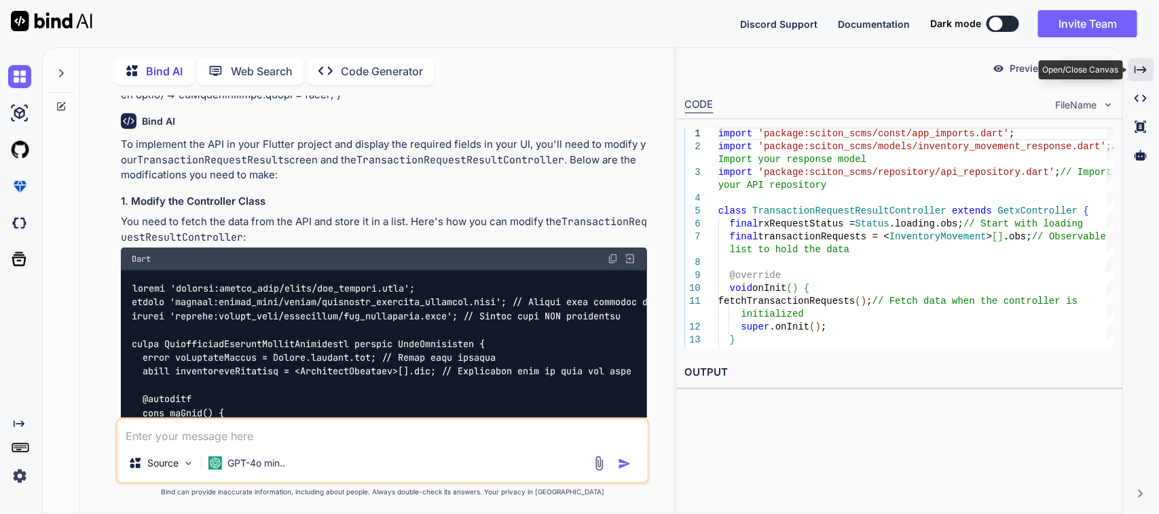
click at [1145, 72] on icon "Created with Pixso." at bounding box center [1140, 70] width 12 height 12
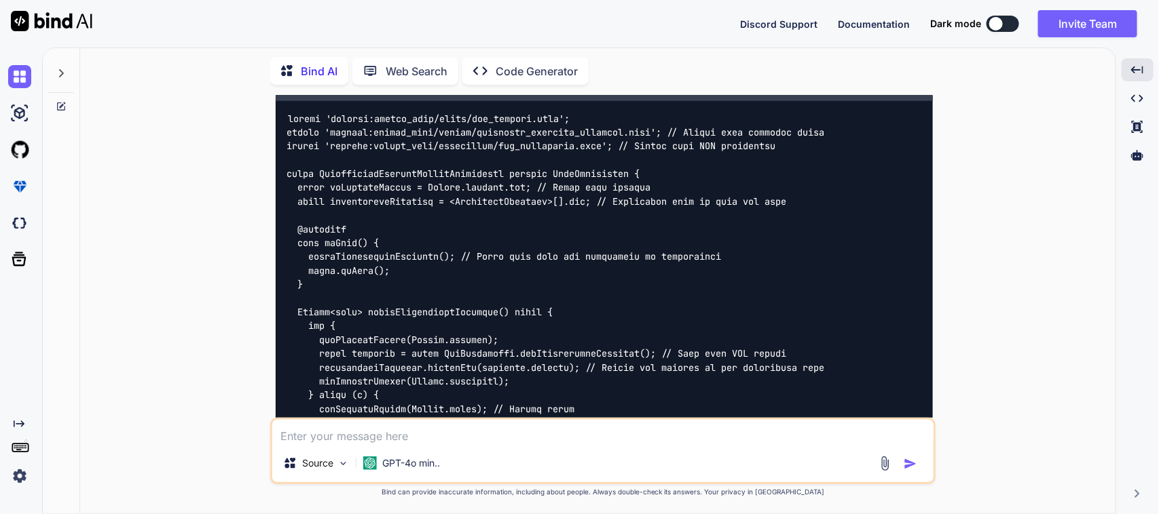
scroll to position [3147, 0]
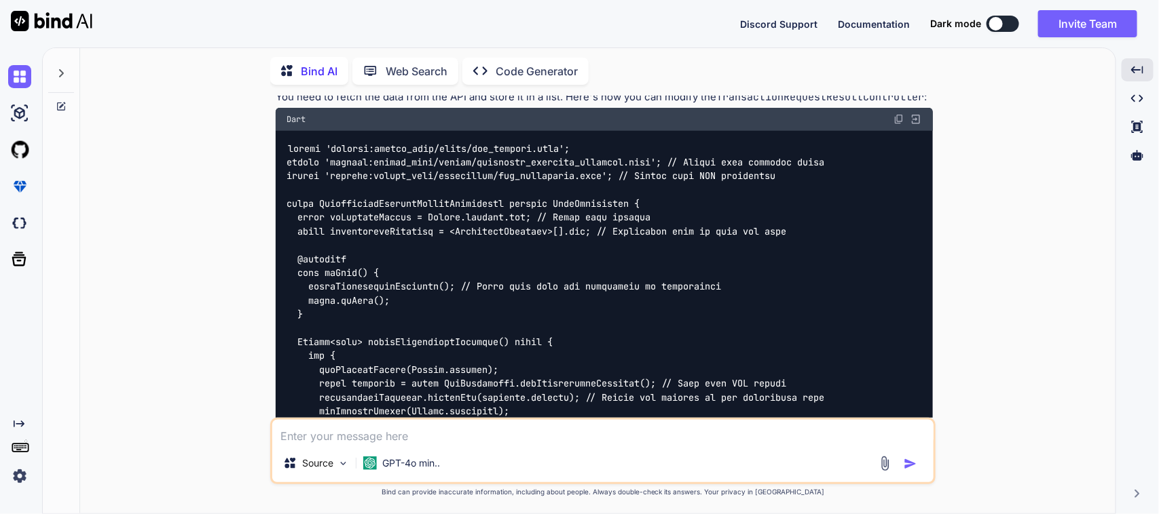
click at [897, 119] on img at bounding box center [898, 119] width 11 height 11
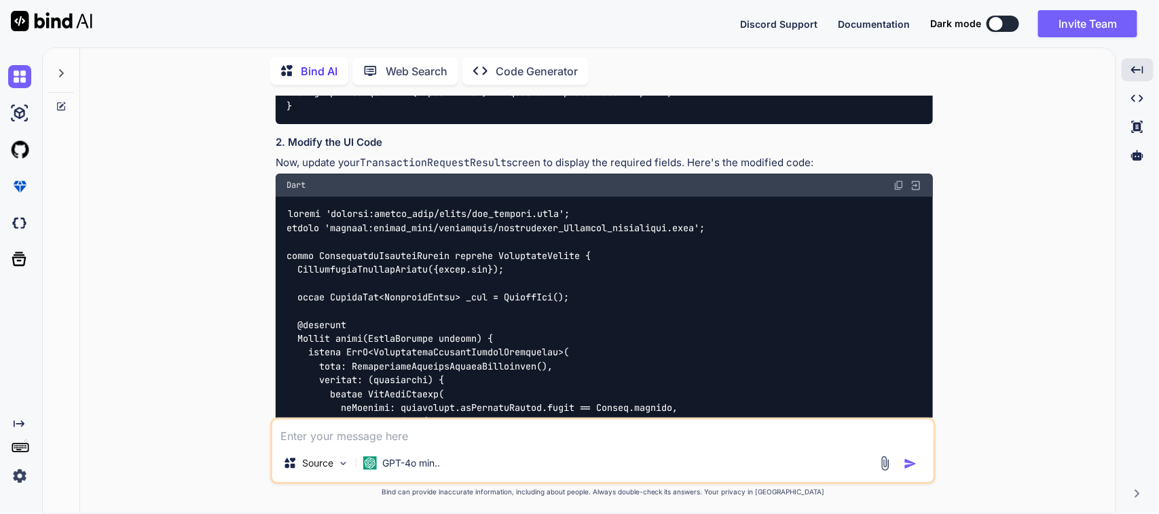
scroll to position [3572, 0]
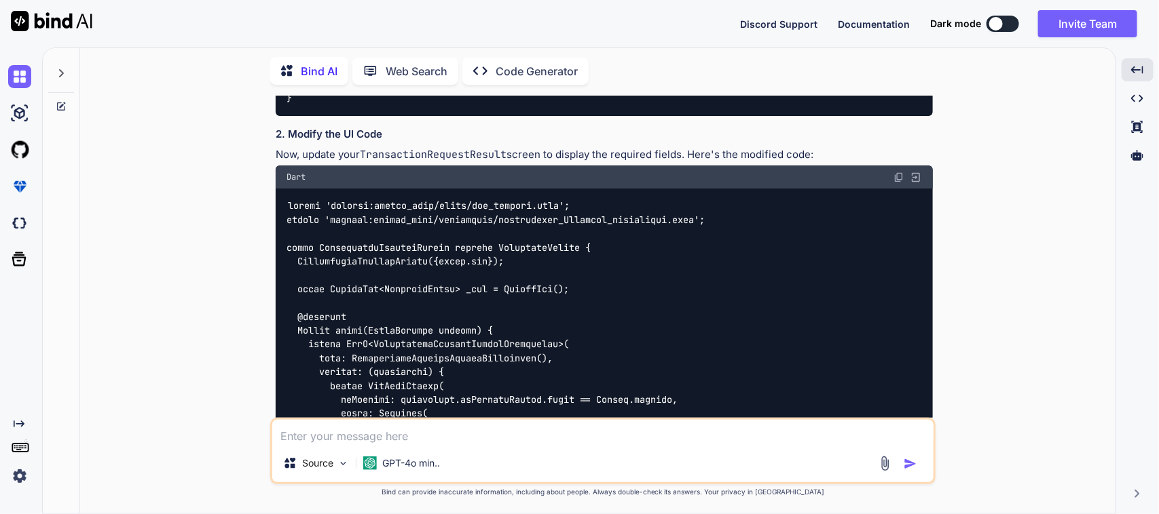
click at [897, 175] on img at bounding box center [898, 177] width 11 height 11
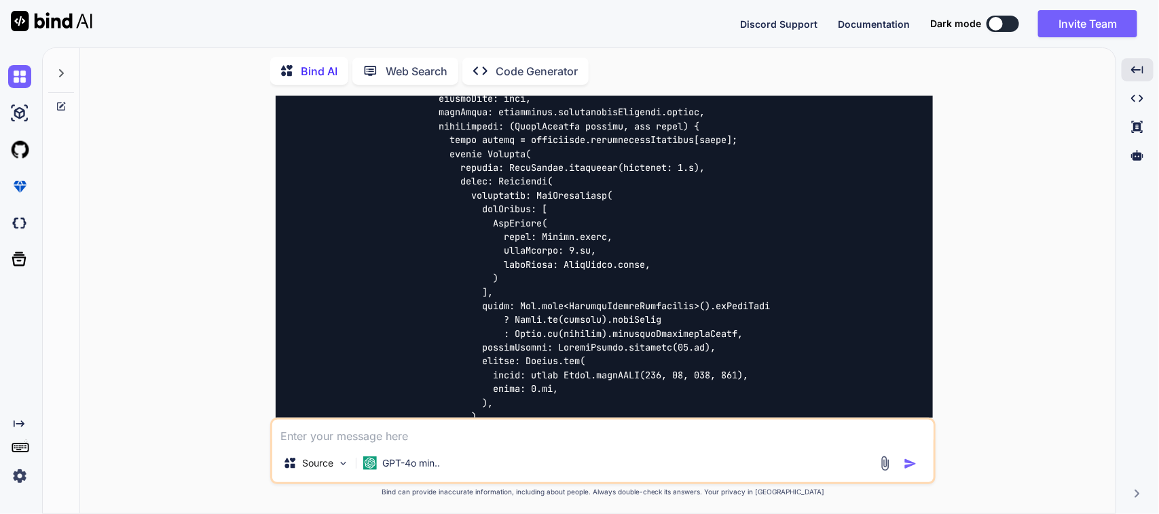
scroll to position [5156, 0]
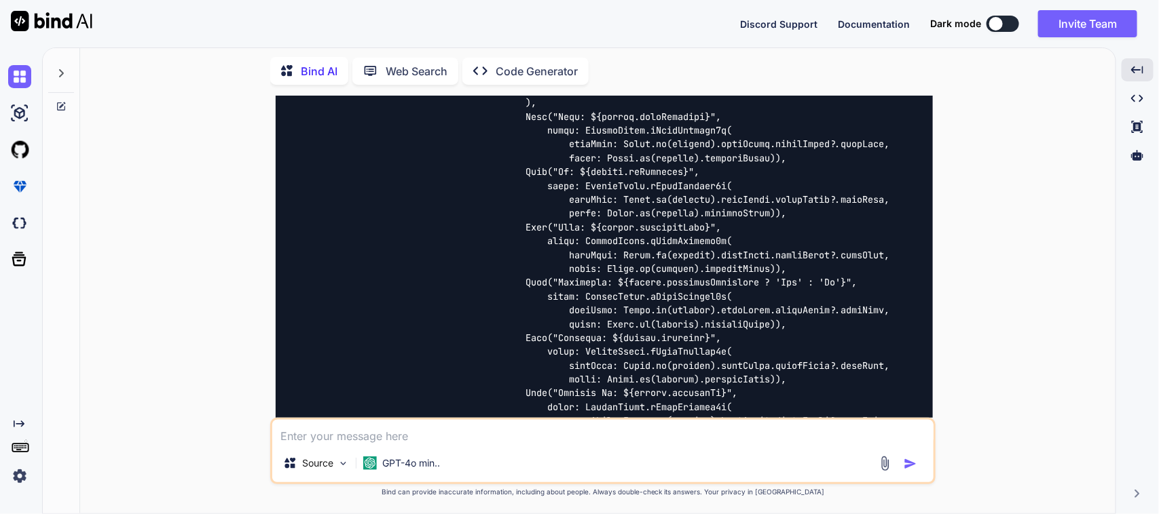
click at [333, 440] on textarea at bounding box center [602, 432] width 661 height 24
paste textarea "ApiRepository.getTransactionRequests();"
type textarea "please create the API repo method also"
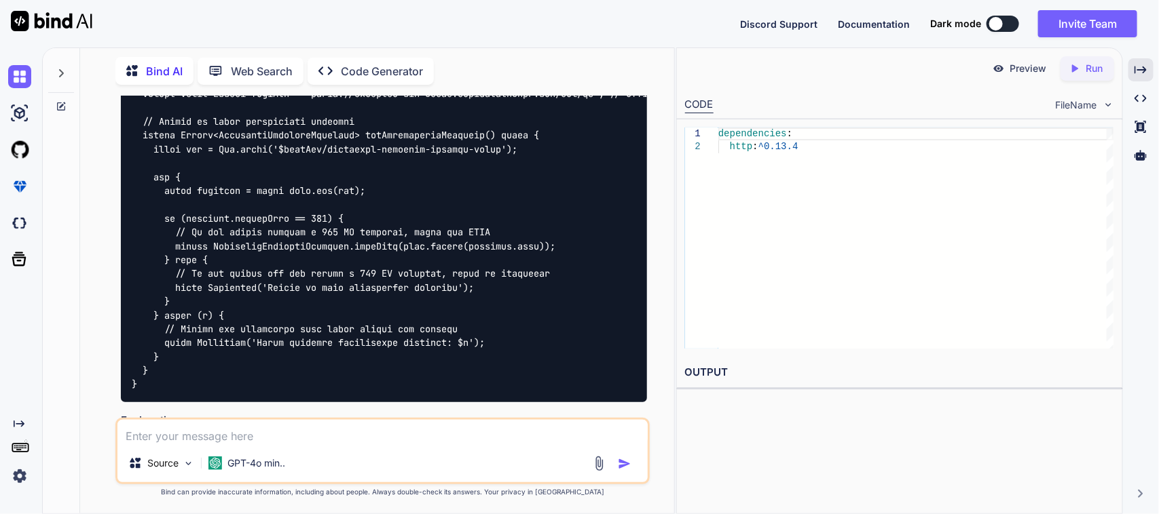
scroll to position [6602, 0]
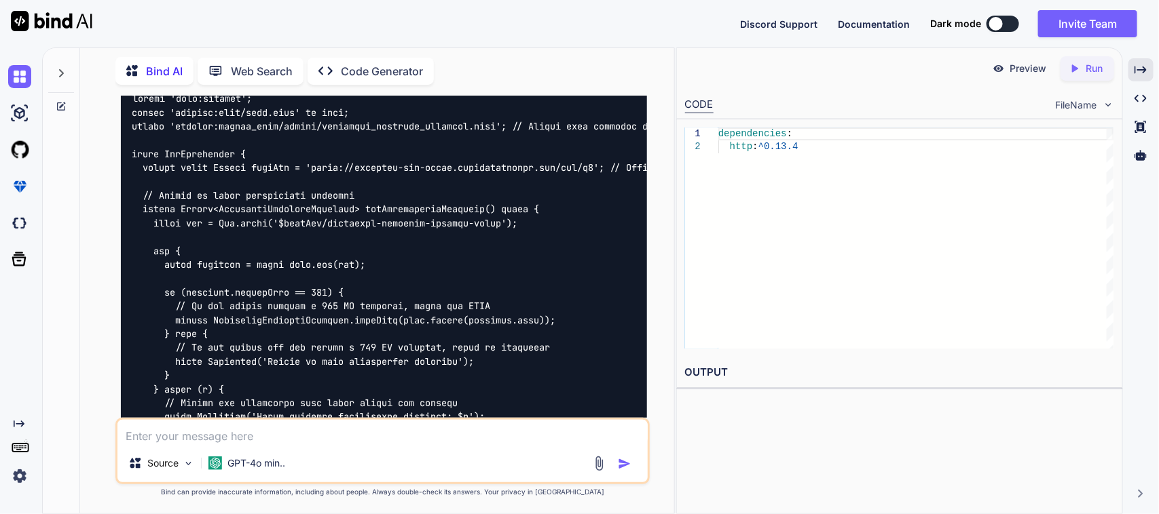
click at [252, 168] on div at bounding box center [384, 279] width 527 height 396
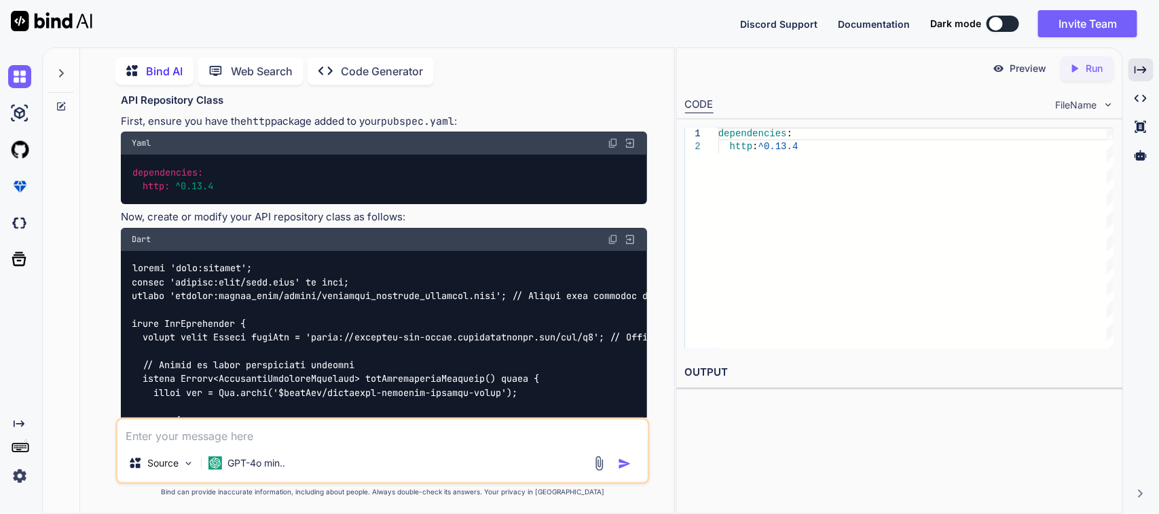
click at [632, 246] on img at bounding box center [630, 239] width 12 height 12
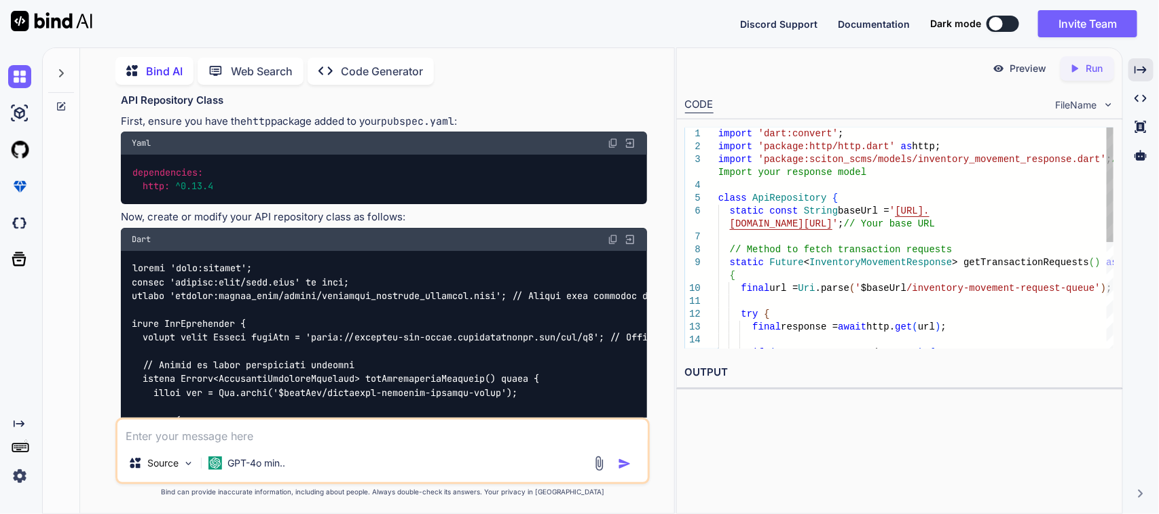
click at [829, 198] on div "import 'dart:convert' ; import 'package:http/http.dart' as http; import 'packag…" at bounding box center [915, 341] width 395 height 426
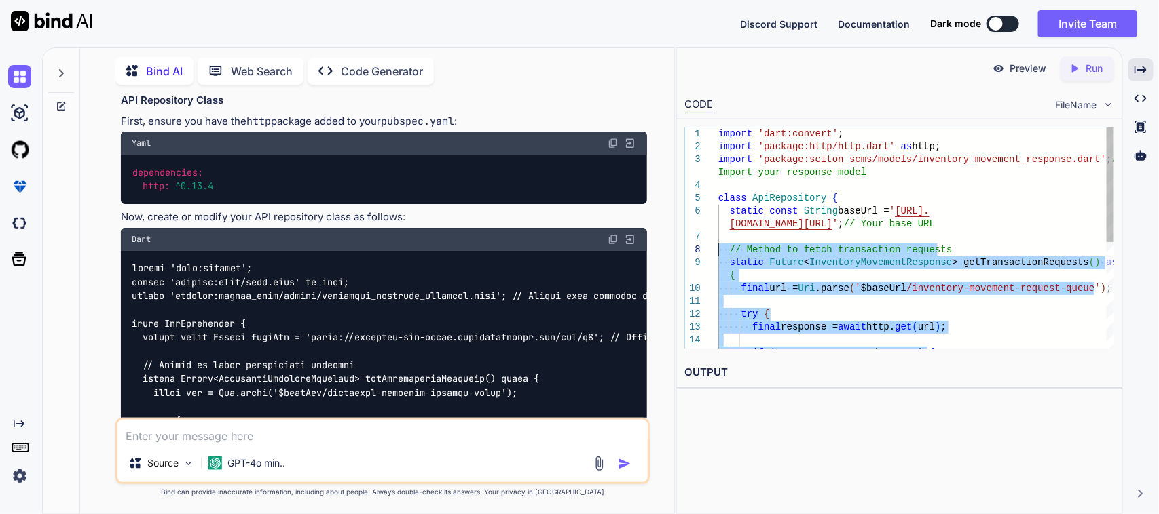
drag, startPoint x: 749, startPoint y: 313, endPoint x: 891, endPoint y: 277, distance: 147.0
type textarea "import 'dart:convert'; import 'package:http/http.dart' as http; import 'package…"
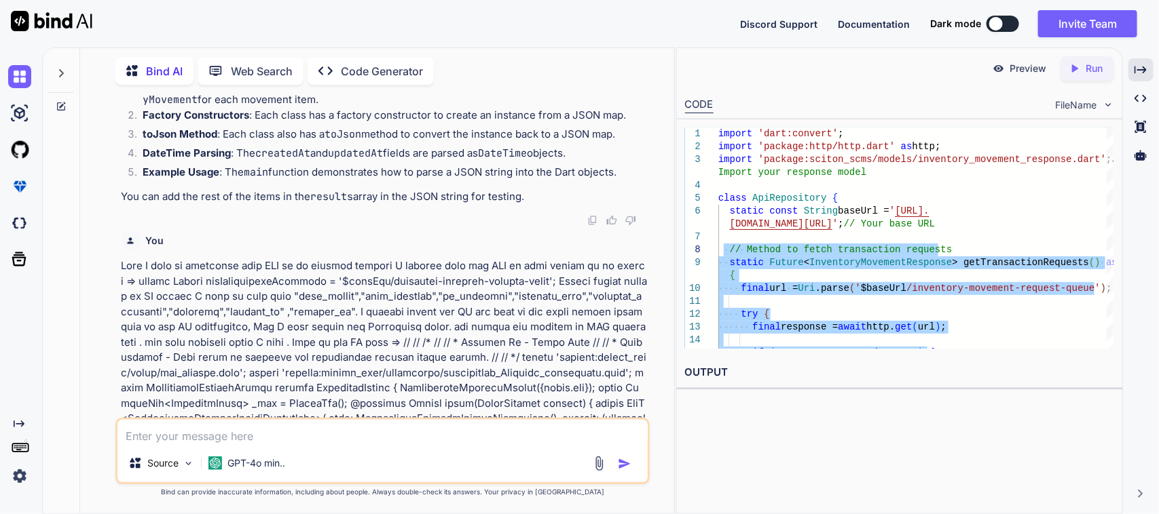
scroll to position [2615, 0]
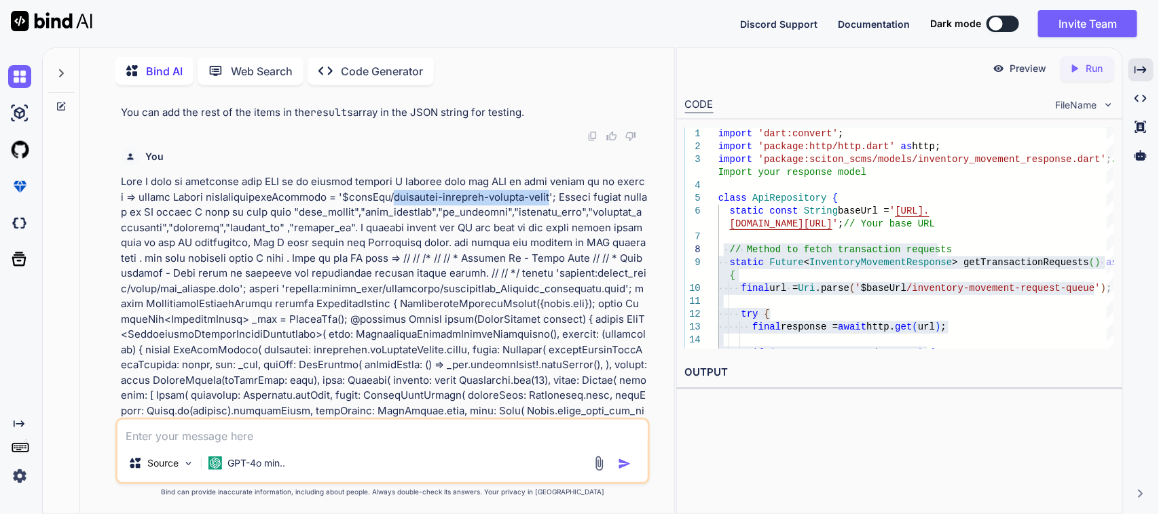
drag, startPoint x: 344, startPoint y: 208, endPoint x: 519, endPoint y: 210, distance: 175.1
click at [519, 210] on p at bounding box center [384, 464] width 527 height 580
click at [224, 209] on p at bounding box center [384, 464] width 527 height 580
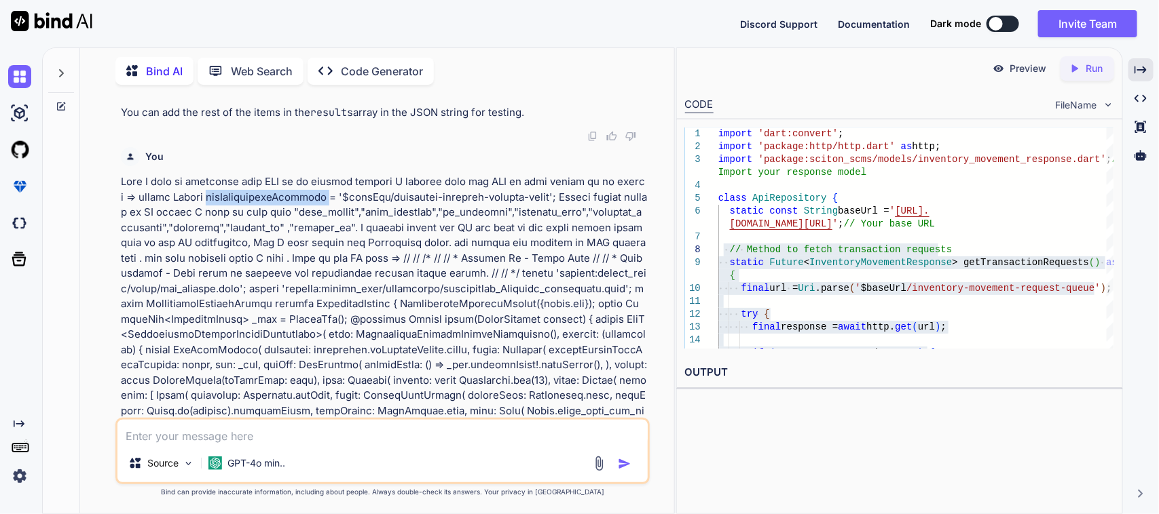
click at [224, 209] on p at bounding box center [384, 464] width 527 height 580
copy p "getTransactionRequests"
click at [290, 432] on textarea at bounding box center [382, 432] width 531 height 24
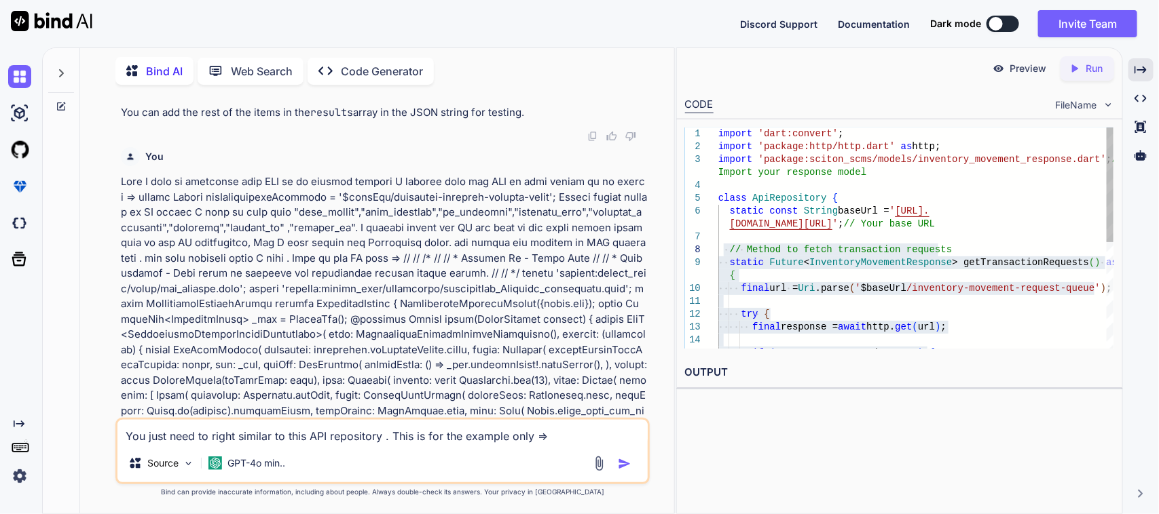
paste textarea "Future<List<TransactionResultResponse>?> getTransactionRequestReults( String it…"
type textarea "You just need to right similar to this API repository . This is for the example…"
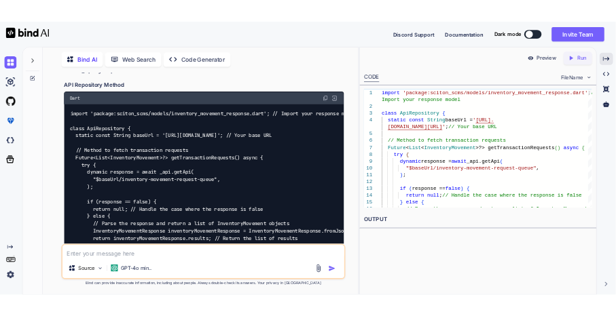
scroll to position [7442, 0]
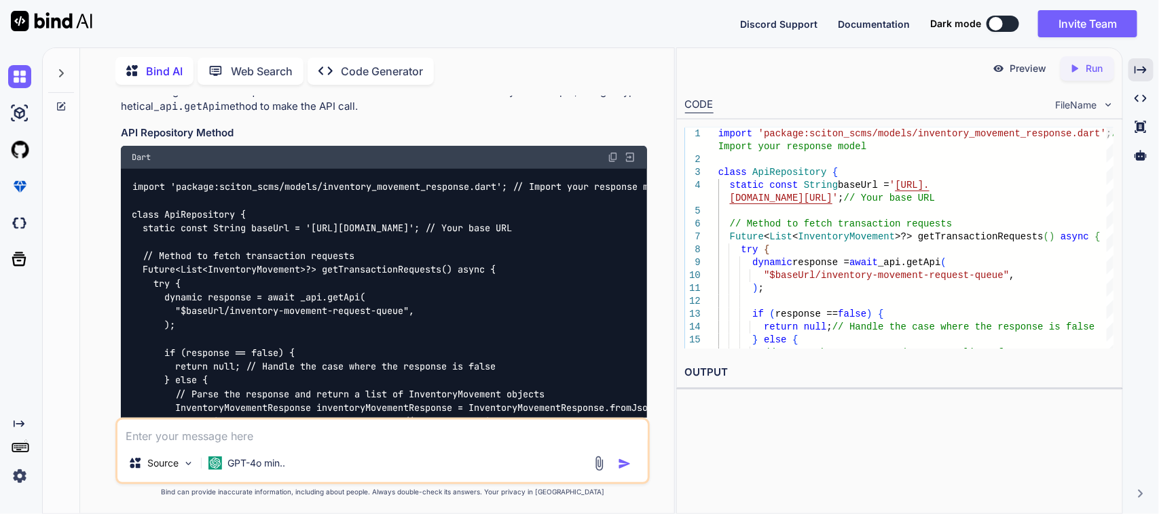
drag, startPoint x: 166, startPoint y: 354, endPoint x: 134, endPoint y: 299, distance: 63.6
click at [134, 299] on div "import 'package:sciton_scms/models/inventory_movement_response.dart'; // Import…" at bounding box center [384, 346] width 527 height 354
copy code "Future<List<InventoryMovement>?> getTransactionRequests() async { try { dynamic…"
click at [333, 445] on div "Source GPT-4o min.." at bounding box center [382, 451] width 535 height 67
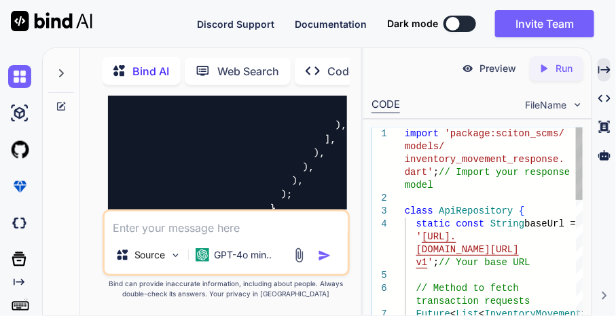
scroll to position [9485, 0]
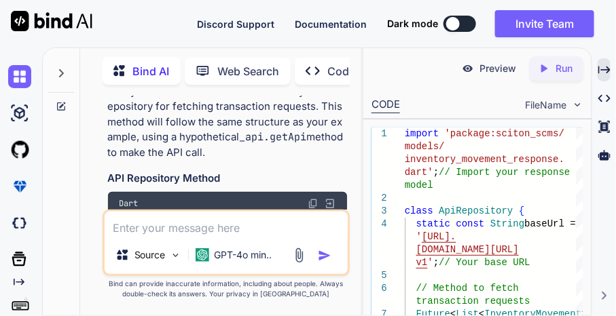
click at [251, 224] on textarea at bounding box center [227, 224] width 244 height 24
paste textarea "Instance member 'getTransactionRequests' can't be accessed using static access.…"
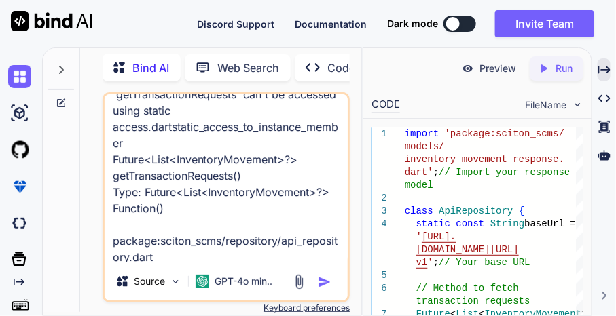
scroll to position [66, 0]
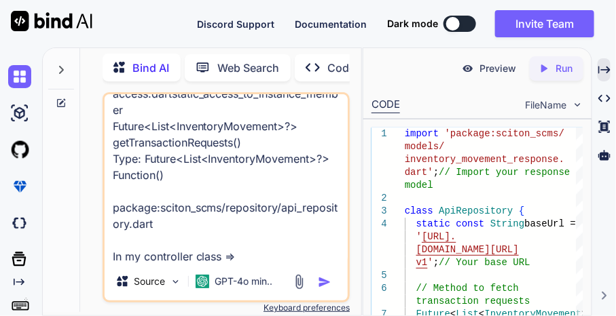
paste textarea "setRequestStatus(Status.error); // Handle error"
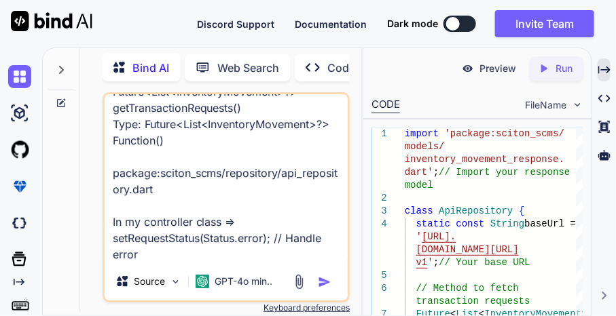
drag, startPoint x: 166, startPoint y: 245, endPoint x: 104, endPoint y: 232, distance: 63.8
click at [105, 232] on textarea "I got this error => Instance member 'getTransactionRequests' can't be accessed …" at bounding box center [227, 178] width 244 height 168
paste textarea "setRequestStatus(Status.loading); final response = await ApiRepository.getTrans…"
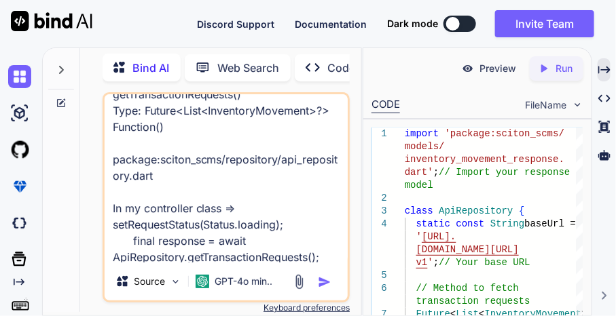
scroll to position [164, 0]
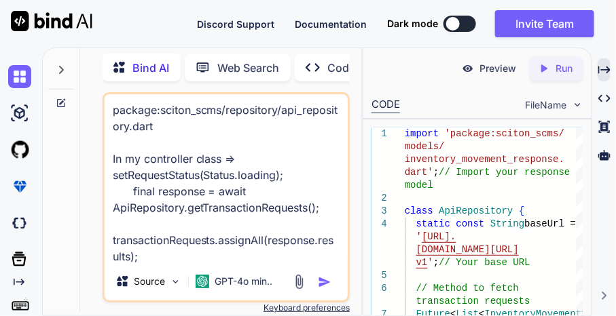
type textarea "I got this error => Instance member 'getTransactionRequests' can't be accessed …"
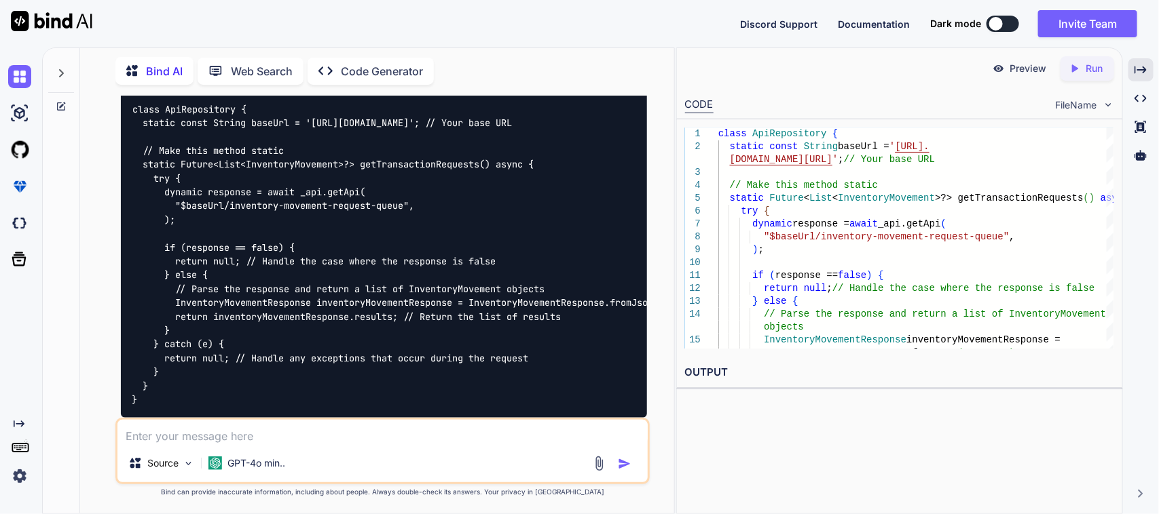
scroll to position [8437, 0]
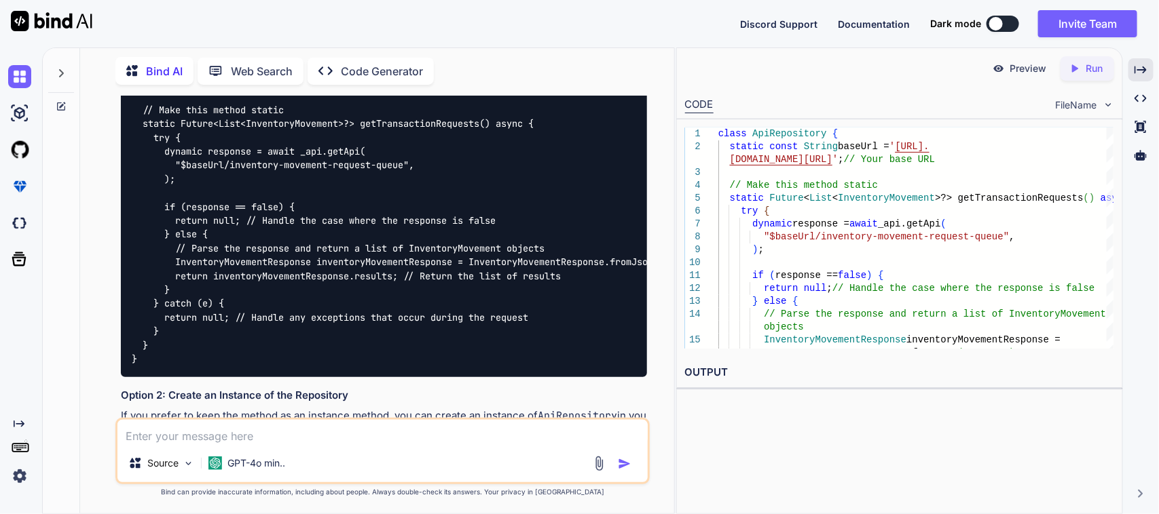
drag, startPoint x: 140, startPoint y: 168, endPoint x: 312, endPoint y: 380, distance: 273.1
click at [312, 377] on div "class ApiRepository { static const String baseUrl = '[URL][DOMAIN_NAME]'; // Yo…" at bounding box center [384, 214] width 527 height 326
click at [768, 214] on div "class ApiRepository { static const String baseUrl = ' [URL]. // Make this metho…" at bounding box center [915, 295] width 395 height 335
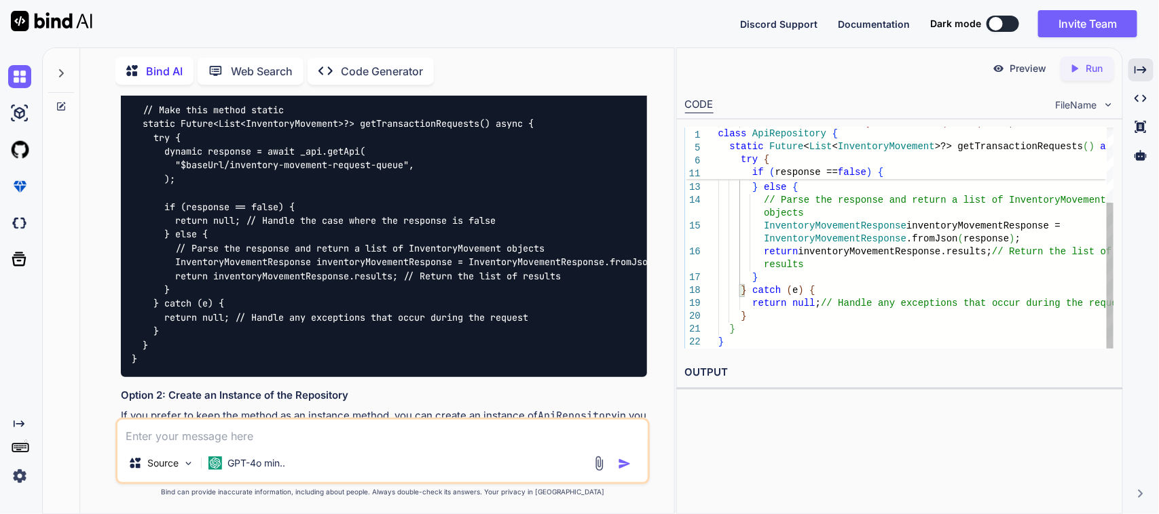
click at [750, 320] on div ""$baseUrl/inventory-movement-request-queue" , ) ; if ( response == false ) { re…" at bounding box center [915, 181] width 395 height 335
click at [738, 331] on div ""$baseUrl/inventory-movement-request-queue" , ) ; if ( response == false ) { re…" at bounding box center [915, 181] width 395 height 335
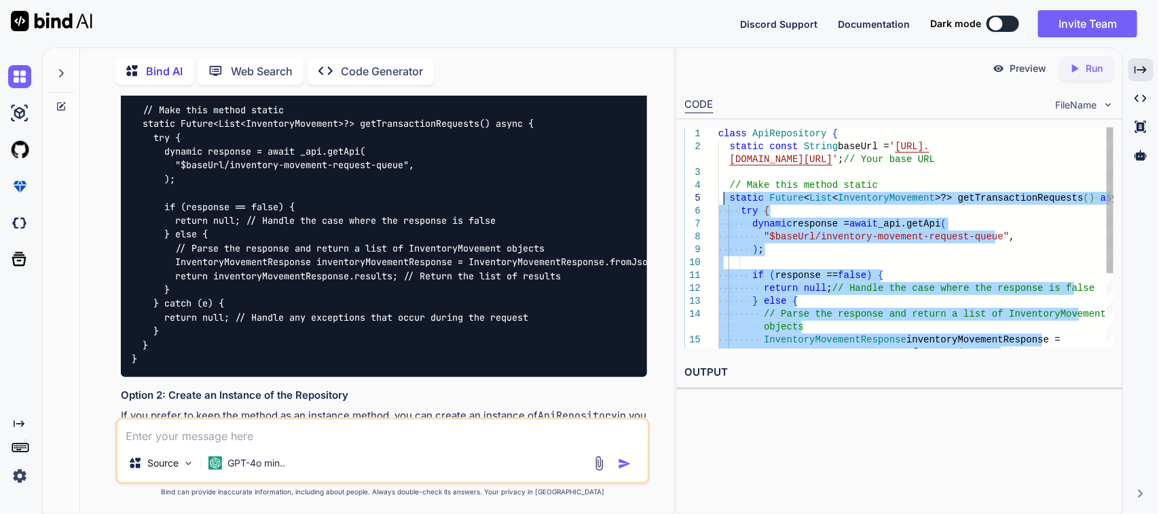
drag, startPoint x: 749, startPoint y: 327, endPoint x: 721, endPoint y: 198, distance: 131.9
type textarea "class ApiRepository { static const String baseUrl = '[URL][DOMAIN_NAME]'; // Yo…"
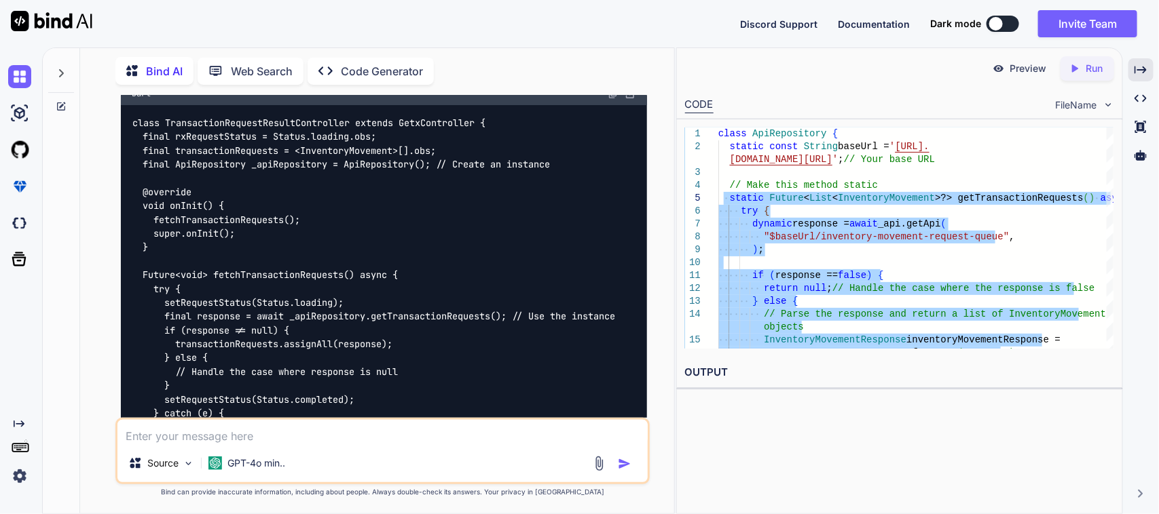
scroll to position [8777, 0]
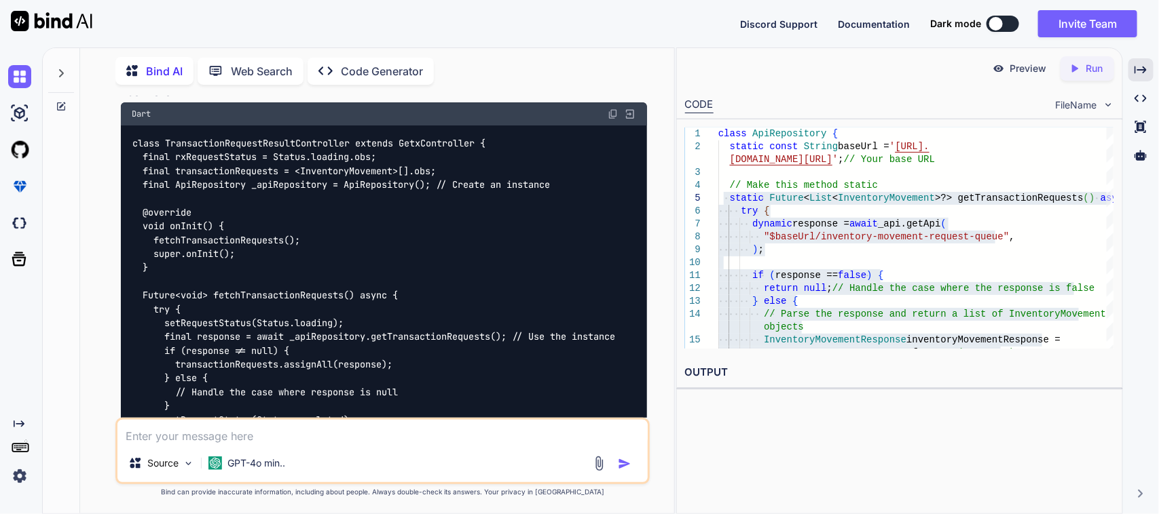
click at [608, 119] on img at bounding box center [612, 114] width 11 height 11
click at [611, 119] on img at bounding box center [612, 114] width 11 height 11
click at [206, 431] on textarea at bounding box center [382, 432] width 531 height 24
type textarea "Please show the date format in MM-DD-YY"
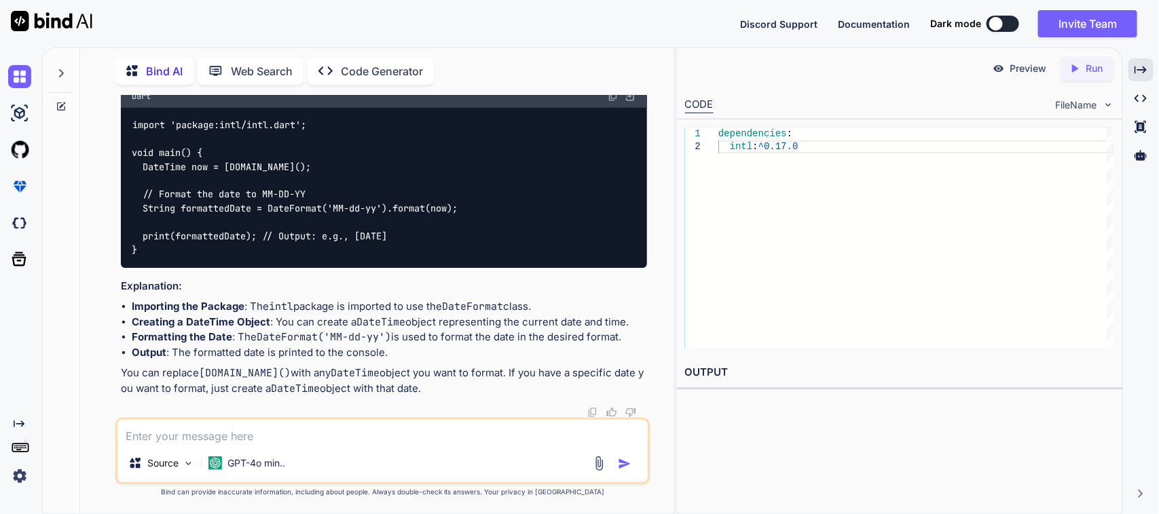
scroll to position [9577, 0]
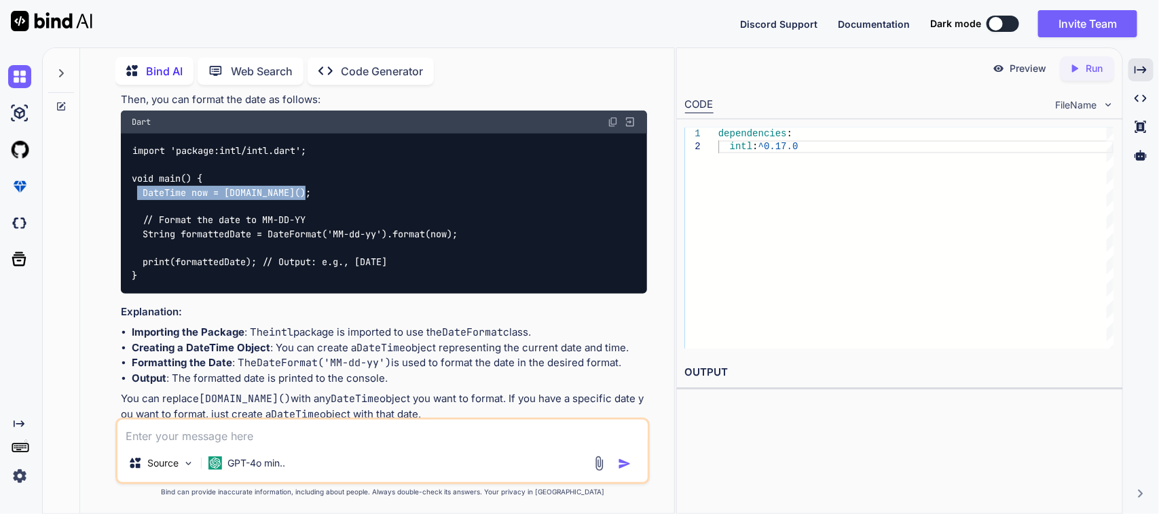
drag, startPoint x: 333, startPoint y: 252, endPoint x: 139, endPoint y: 252, distance: 194.1
click at [139, 252] on div "import 'package:intl/intl.dart'; void main() { DateTime now = [DOMAIN_NAME](); …" at bounding box center [384, 214] width 527 height 160
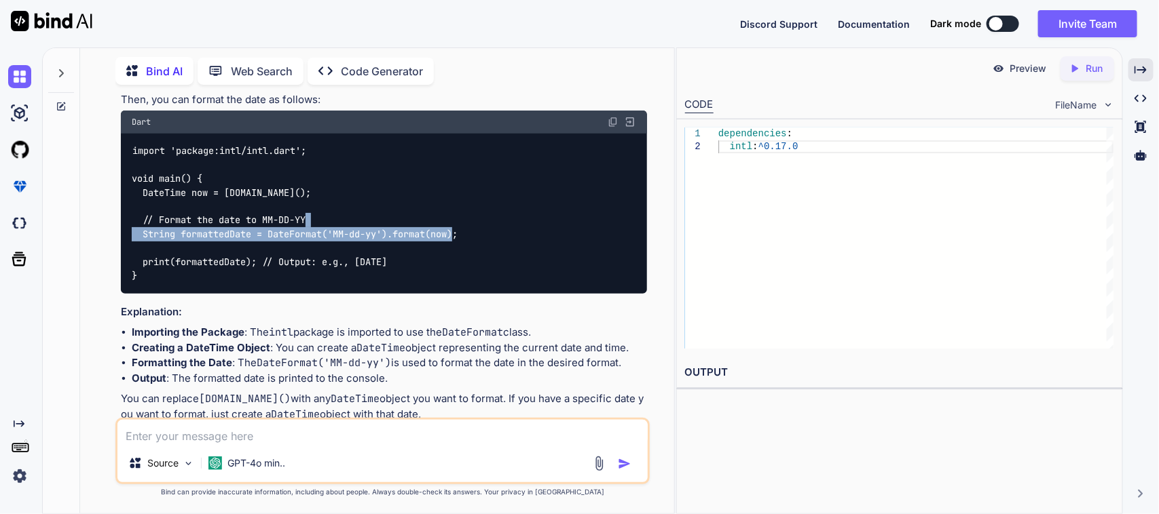
drag, startPoint x: 504, startPoint y: 291, endPoint x: 127, endPoint y: 291, distance: 376.7
click at [127, 291] on div "import 'package:intl/intl.dart'; void main() { DateTime now = [DOMAIN_NAME](); …" at bounding box center [384, 214] width 527 height 160
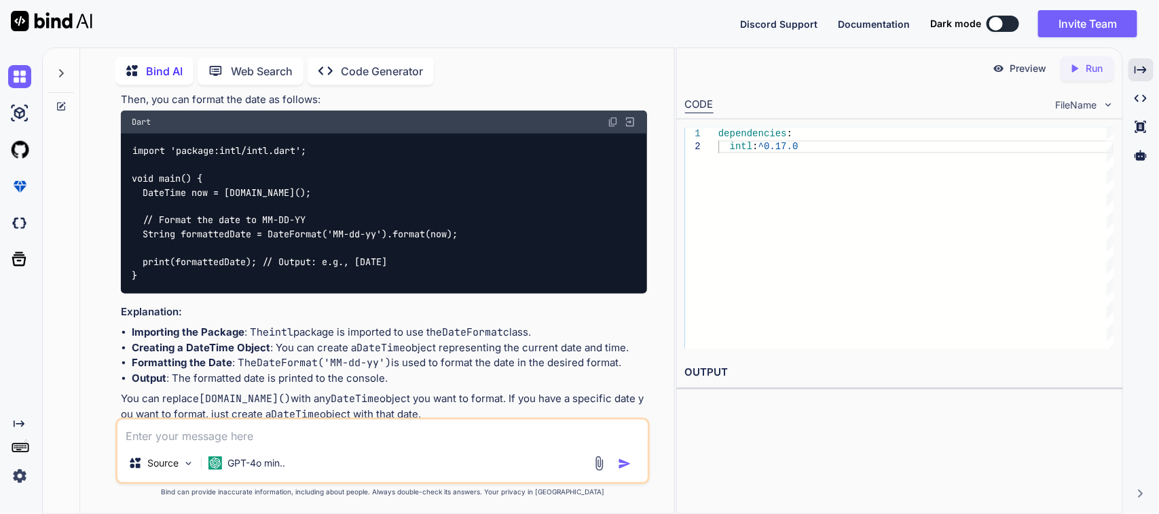
click at [288, 434] on textarea at bounding box center [382, 432] width 531 height 24
type textarea "please modify in my UI"
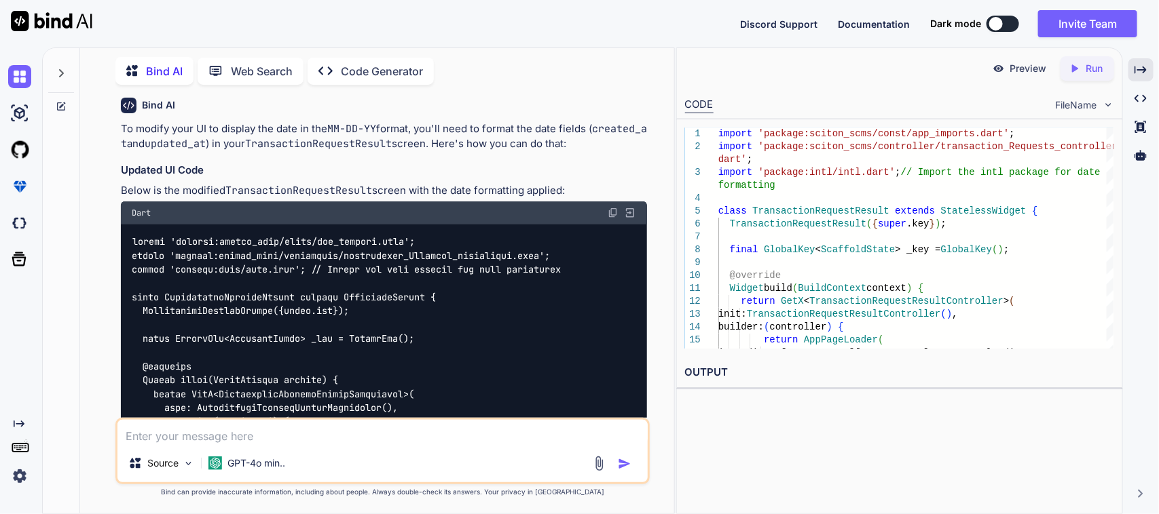
scroll to position [9982, 0]
click at [612, 219] on img at bounding box center [612, 213] width 11 height 11
click at [275, 438] on textarea at bounding box center [382, 432] width 531 height 24
type textarea "I want to see the time also"
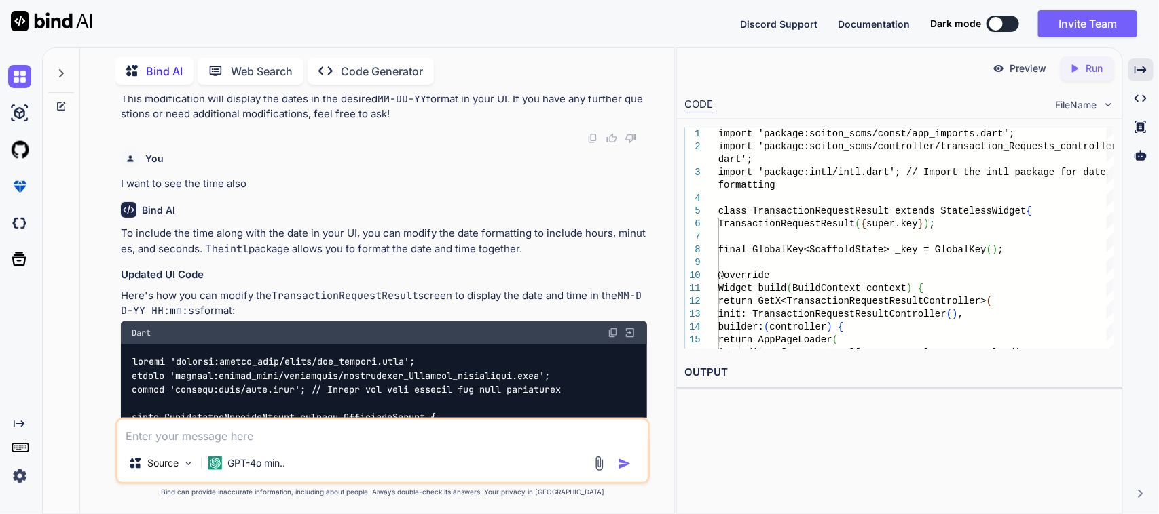
scroll to position [12677, 0]
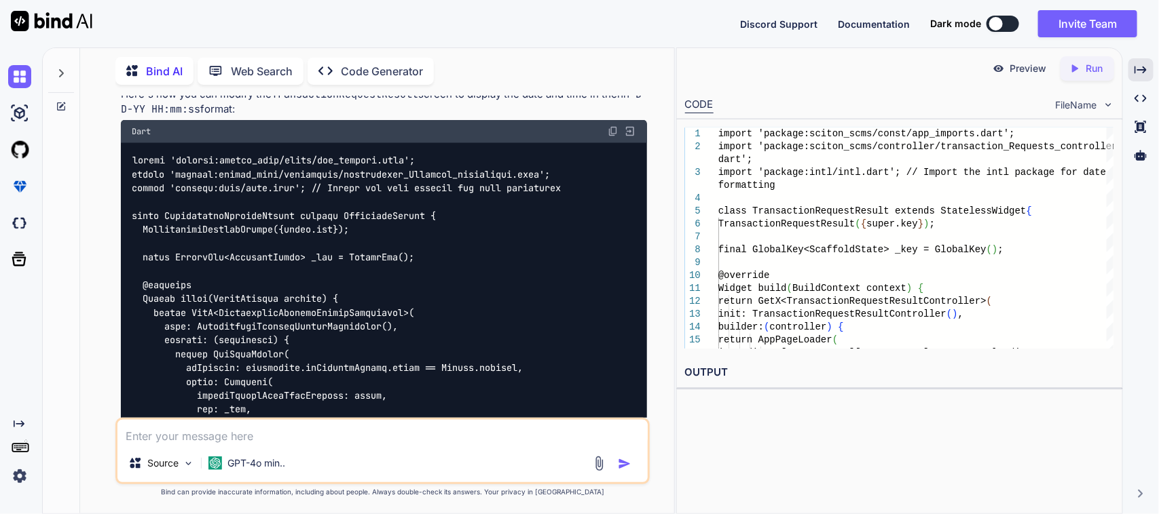
click at [610, 137] on img at bounding box center [612, 131] width 11 height 11
